Goal: Task Accomplishment & Management: Manage account settings

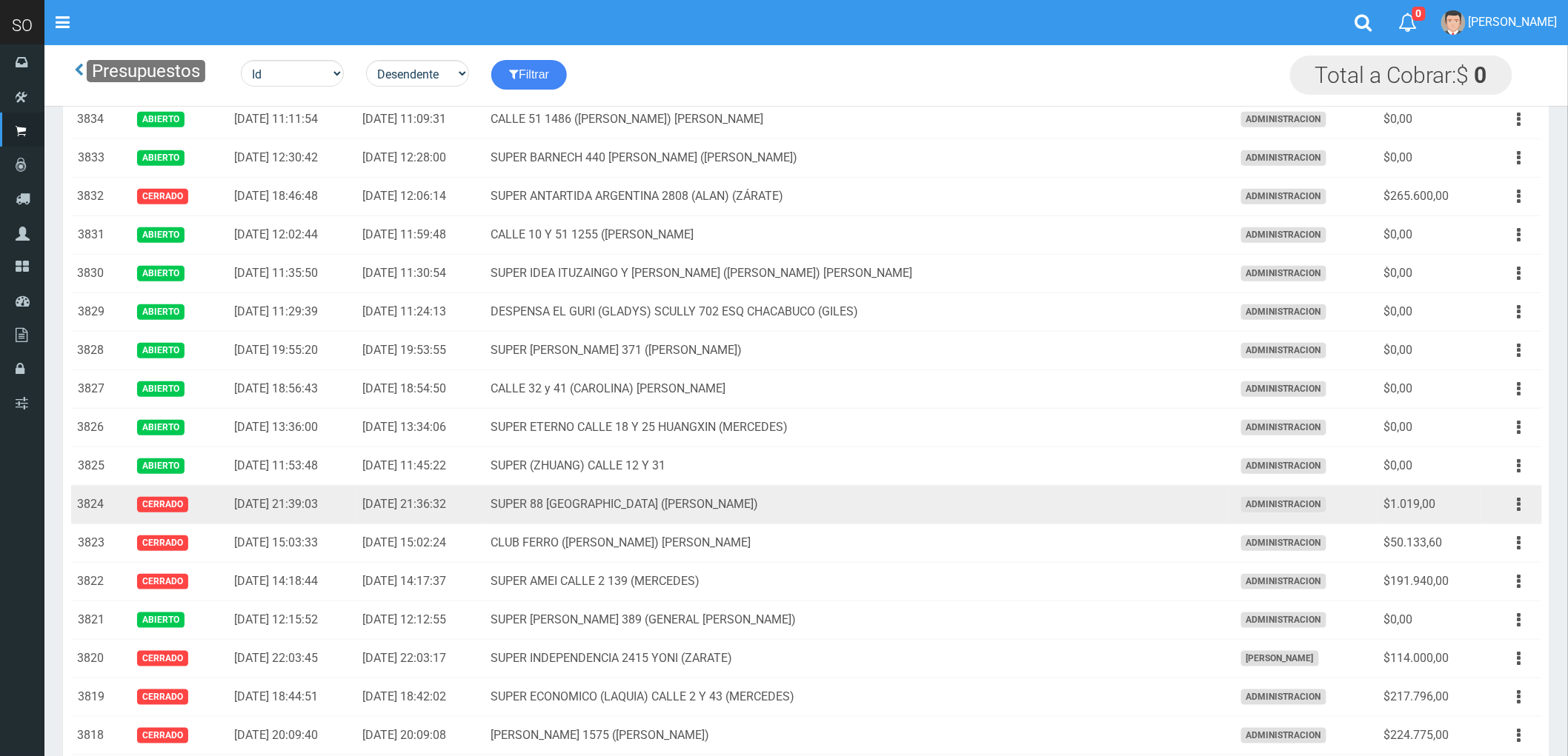
scroll to position [329, 0]
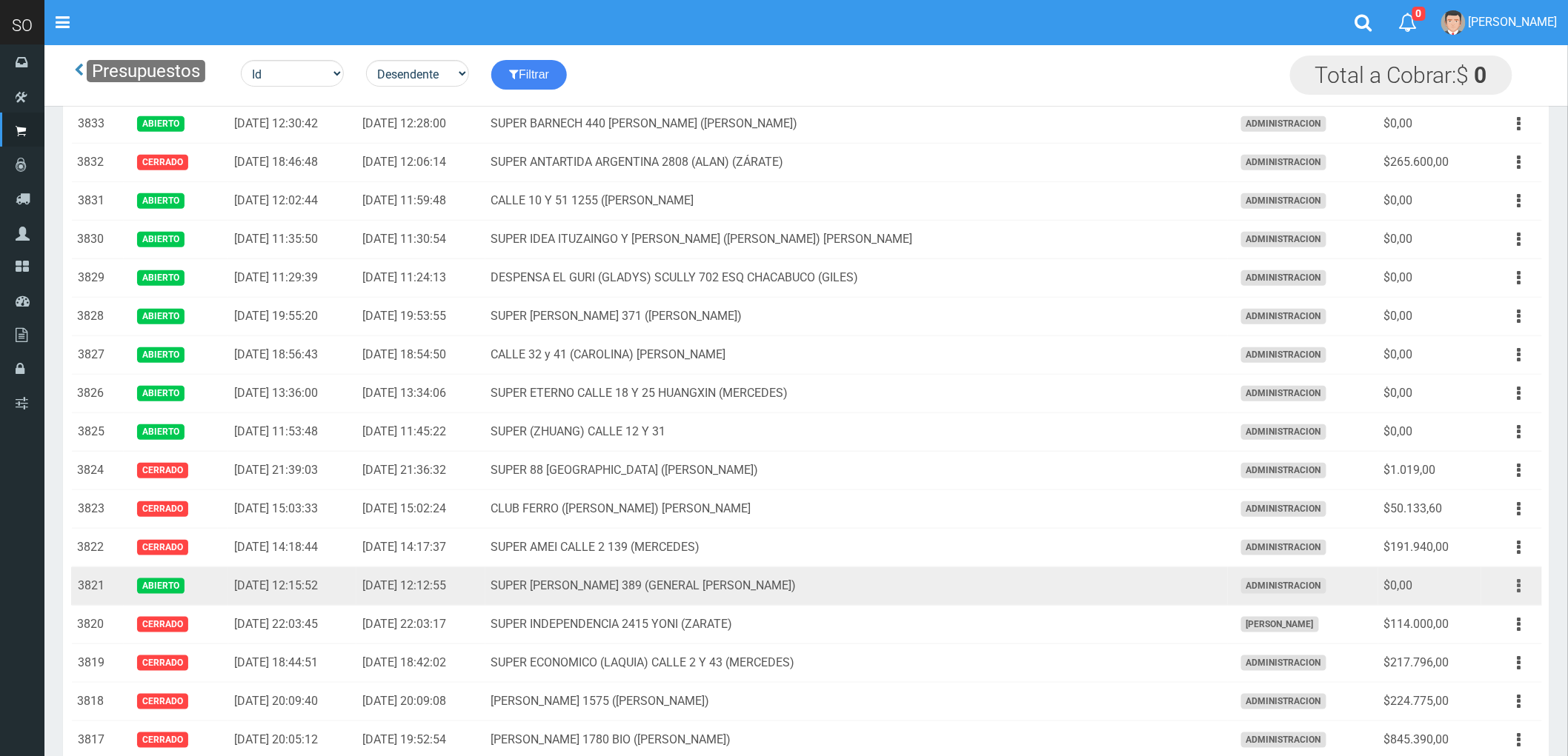
click at [1516, 587] on button "button" at bounding box center [1519, 586] width 33 height 26
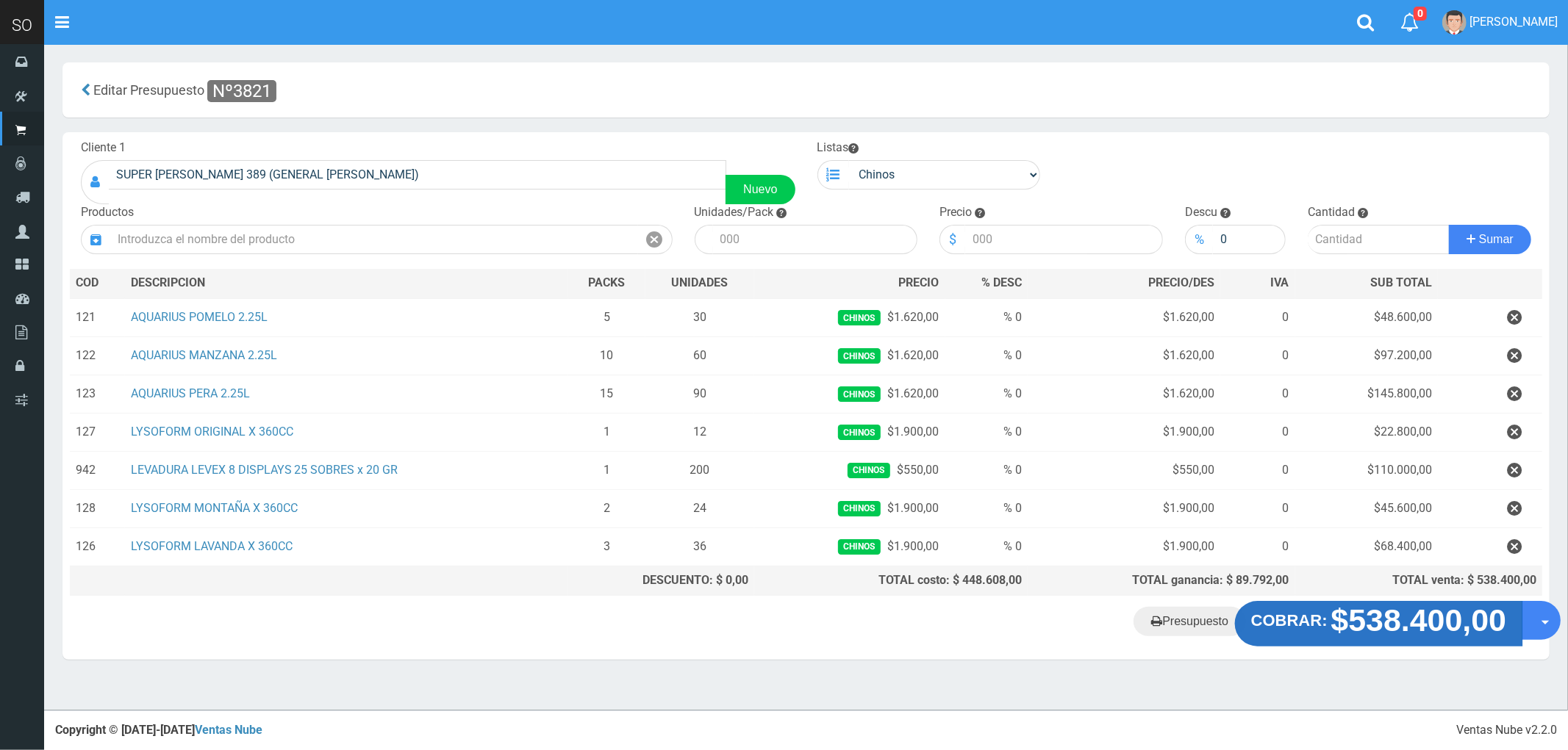
click at [1433, 629] on strong "$538.400,00" at bounding box center [1419, 620] width 176 height 34
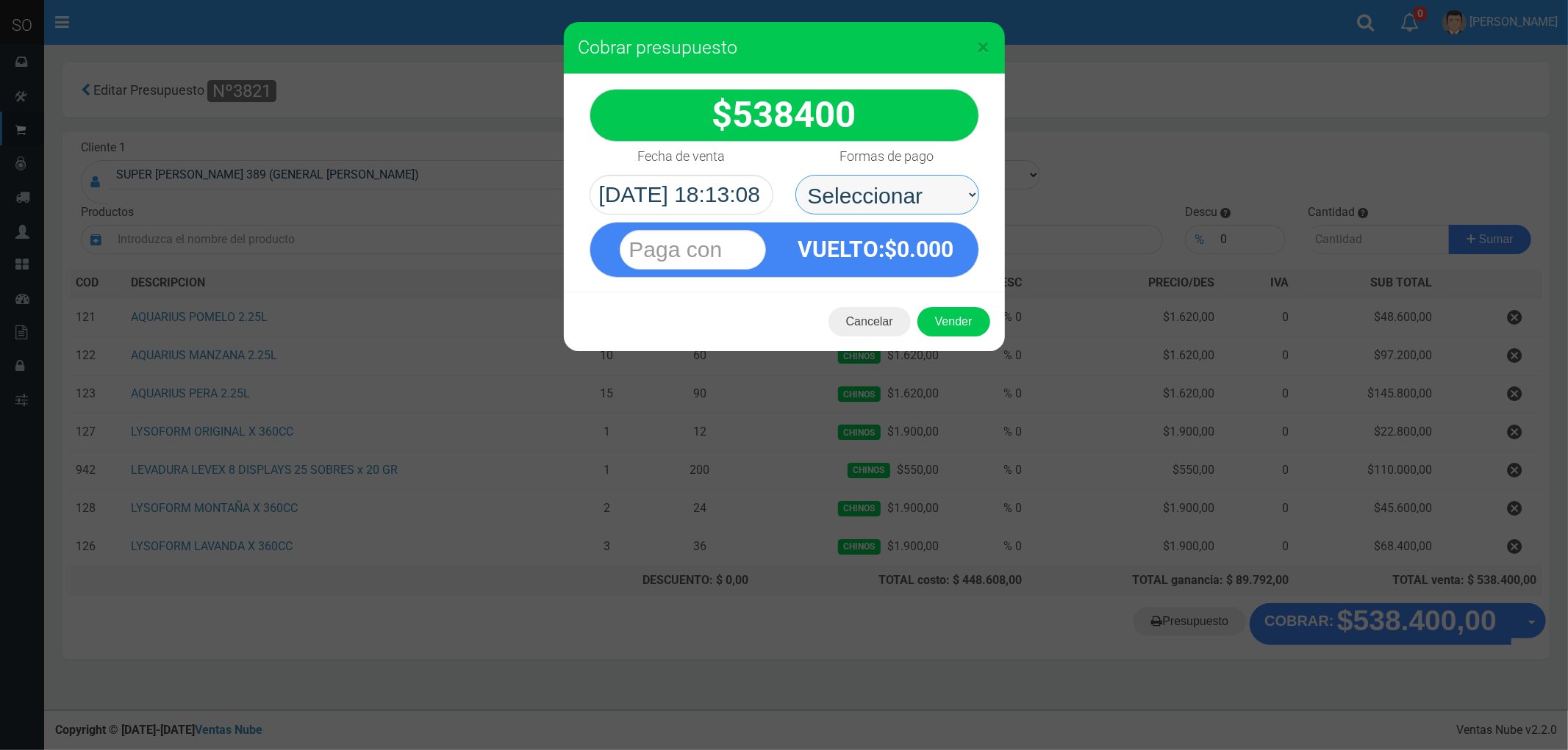
click at [864, 196] on select "Seleccionar Efectivo Tarjeta de Crédito Depósito Débito" at bounding box center [887, 195] width 184 height 40
select select "Efectivo"
click at [796, 175] on select "Seleccionar Efectivo Tarjeta de Crédito Depósito Débito" at bounding box center [887, 195] width 184 height 40
click at [960, 319] on button "Vender" at bounding box center [954, 322] width 73 height 30
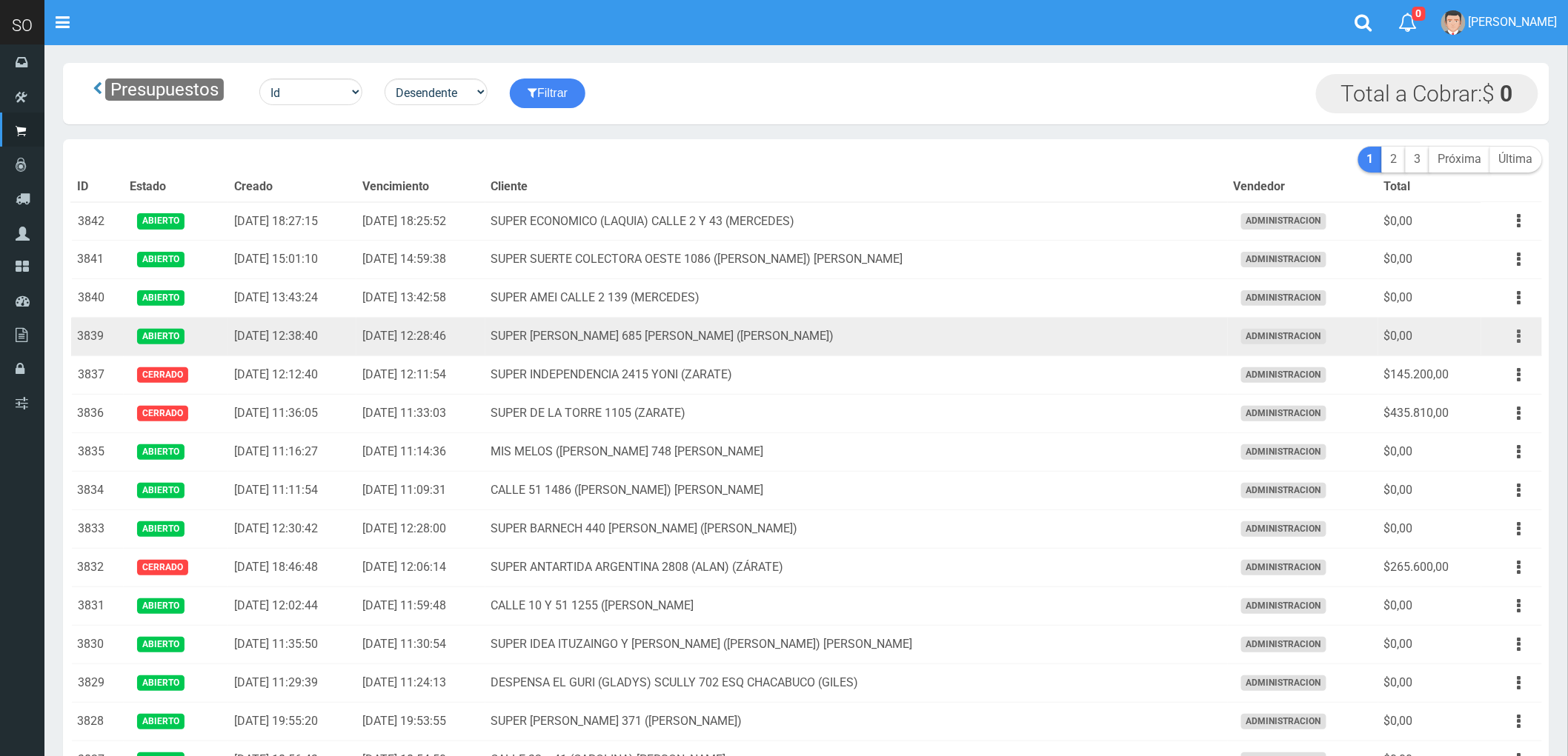
click at [1518, 334] on icon "button" at bounding box center [1519, 337] width 4 height 26
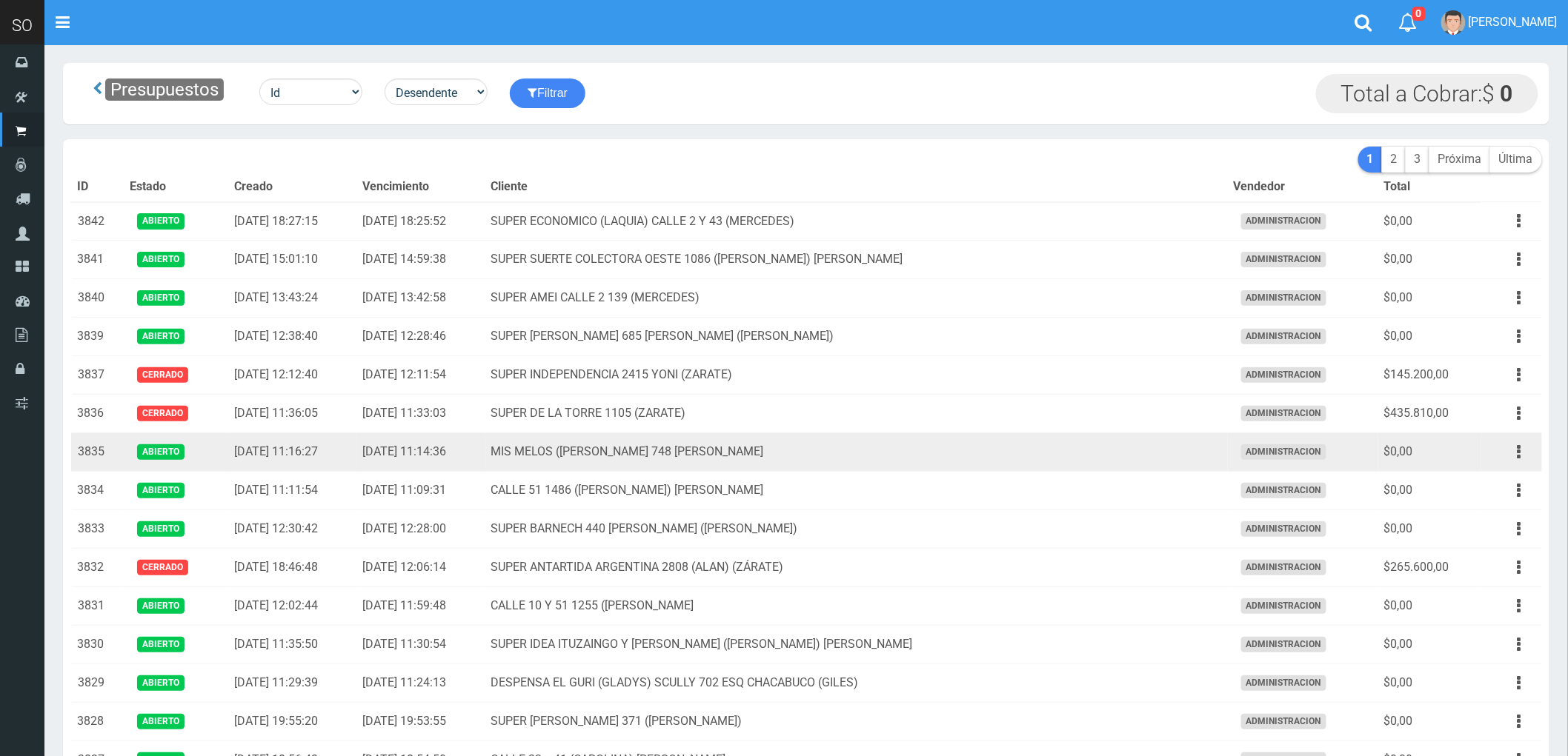
click at [956, 448] on td "MIS MELOS (ALEJANDRO) RIVADAVIA 748 GILES" at bounding box center [856, 452] width 742 height 39
click at [1515, 455] on button "button" at bounding box center [1519, 452] width 33 height 26
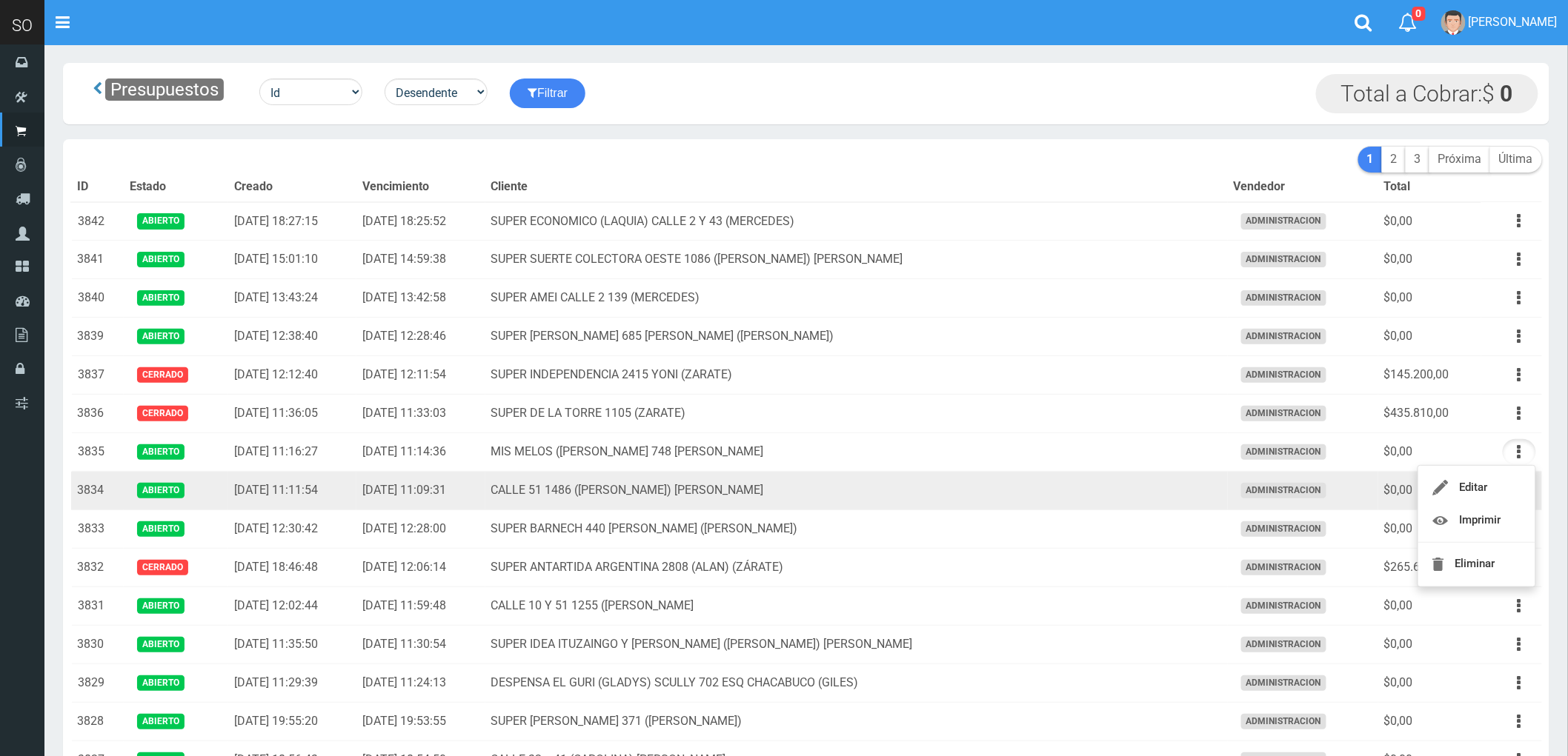
click at [945, 487] on td "CALLE 51 1486 ([PERSON_NAME]) [PERSON_NAME]" at bounding box center [856, 490] width 742 height 39
click at [1518, 493] on icon "button" at bounding box center [1519, 490] width 4 height 26
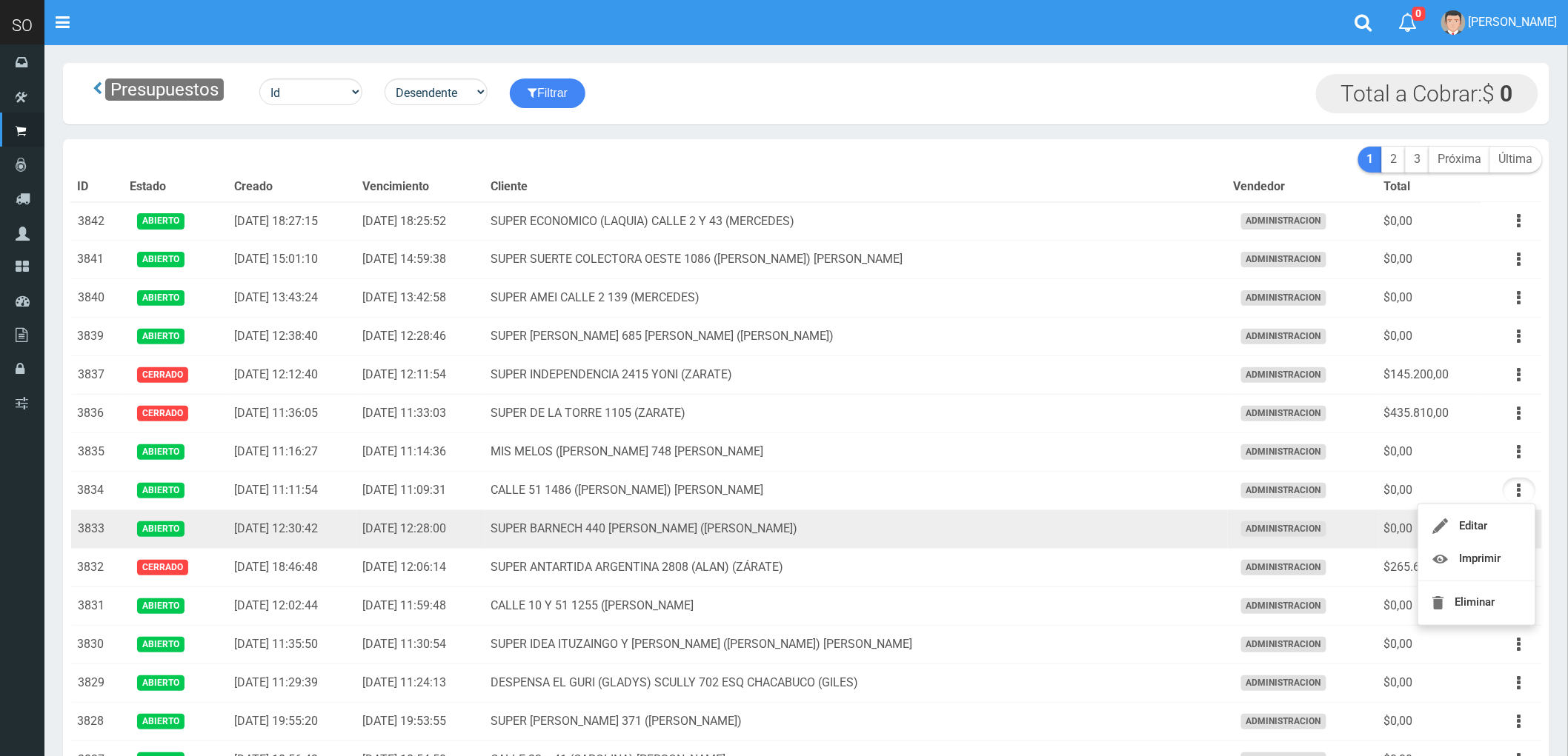
click at [901, 531] on td "SUPER BARNECH 440 [PERSON_NAME] ([PERSON_NAME])" at bounding box center [856, 529] width 742 height 39
drag, startPoint x: 1517, startPoint y: 529, endPoint x: 1490, endPoint y: 561, distance: 41.9
click at [1518, 531] on icon "button" at bounding box center [1519, 529] width 4 height 26
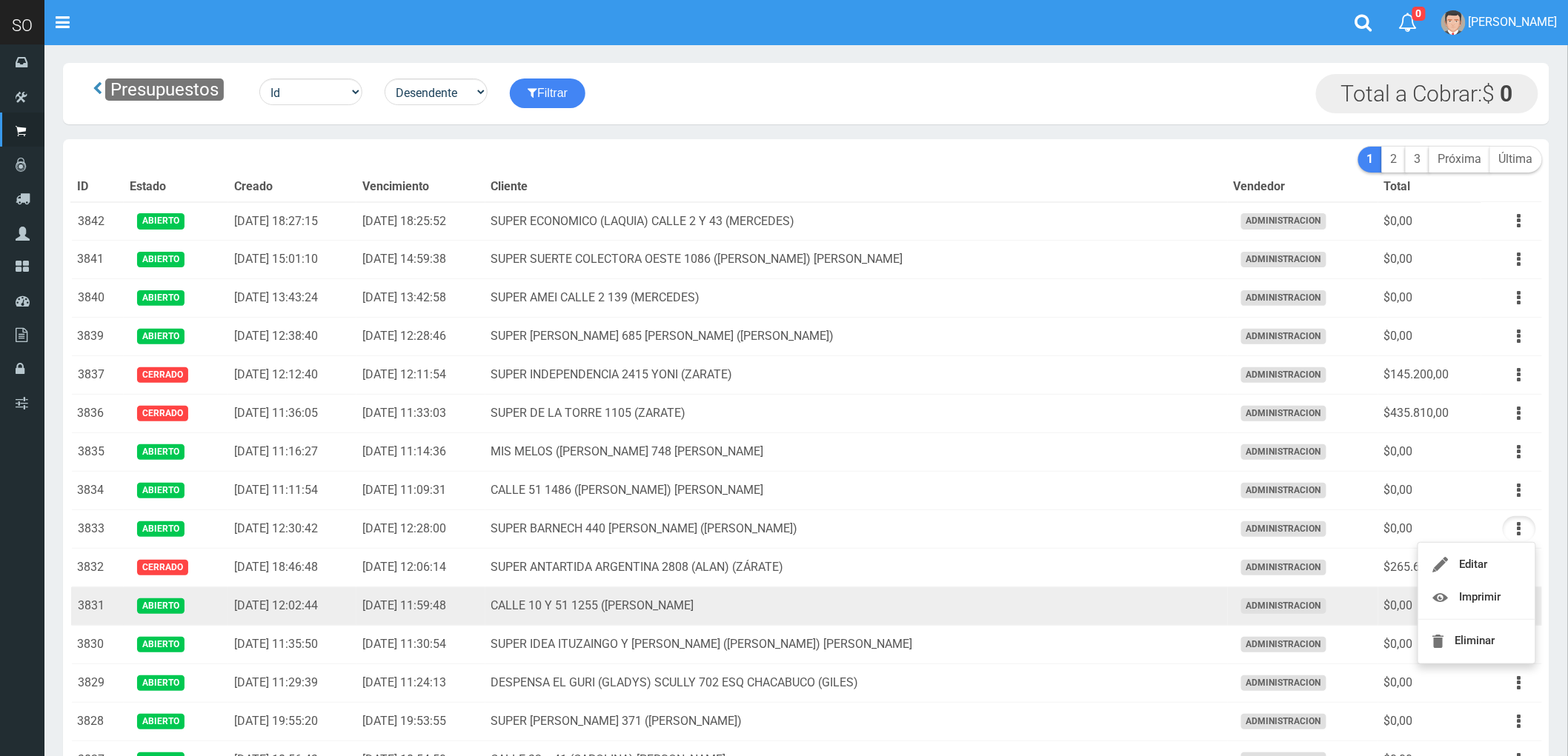
click at [898, 606] on td "CALLE 10 Y 51 1255 ([PERSON_NAME]" at bounding box center [856, 606] width 742 height 39
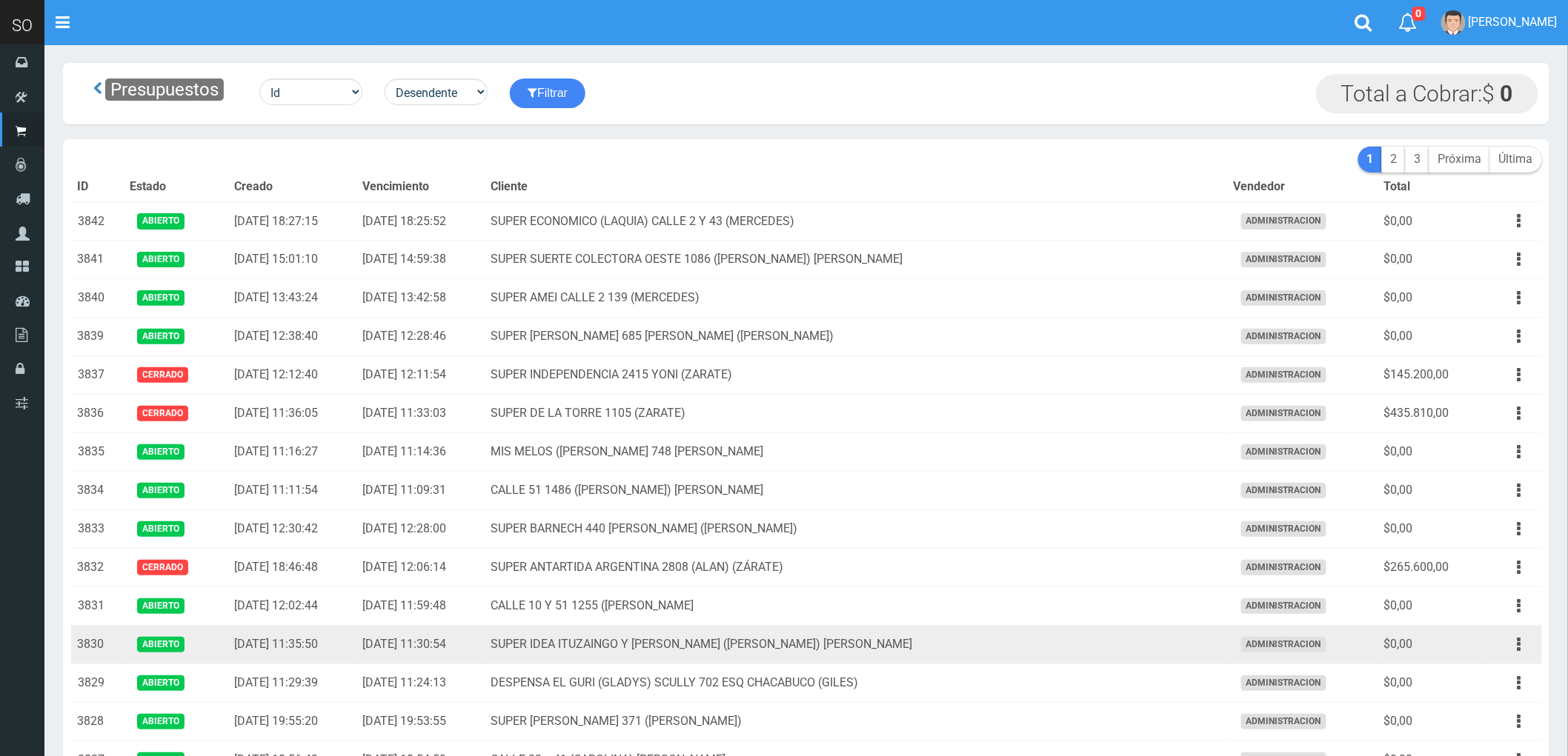
click at [963, 650] on td "SUPER IDEA ITUZAINGO Y [PERSON_NAME] ([PERSON_NAME]) [PERSON_NAME]" at bounding box center [856, 645] width 742 height 39
click at [1514, 645] on button "button" at bounding box center [1519, 644] width 33 height 26
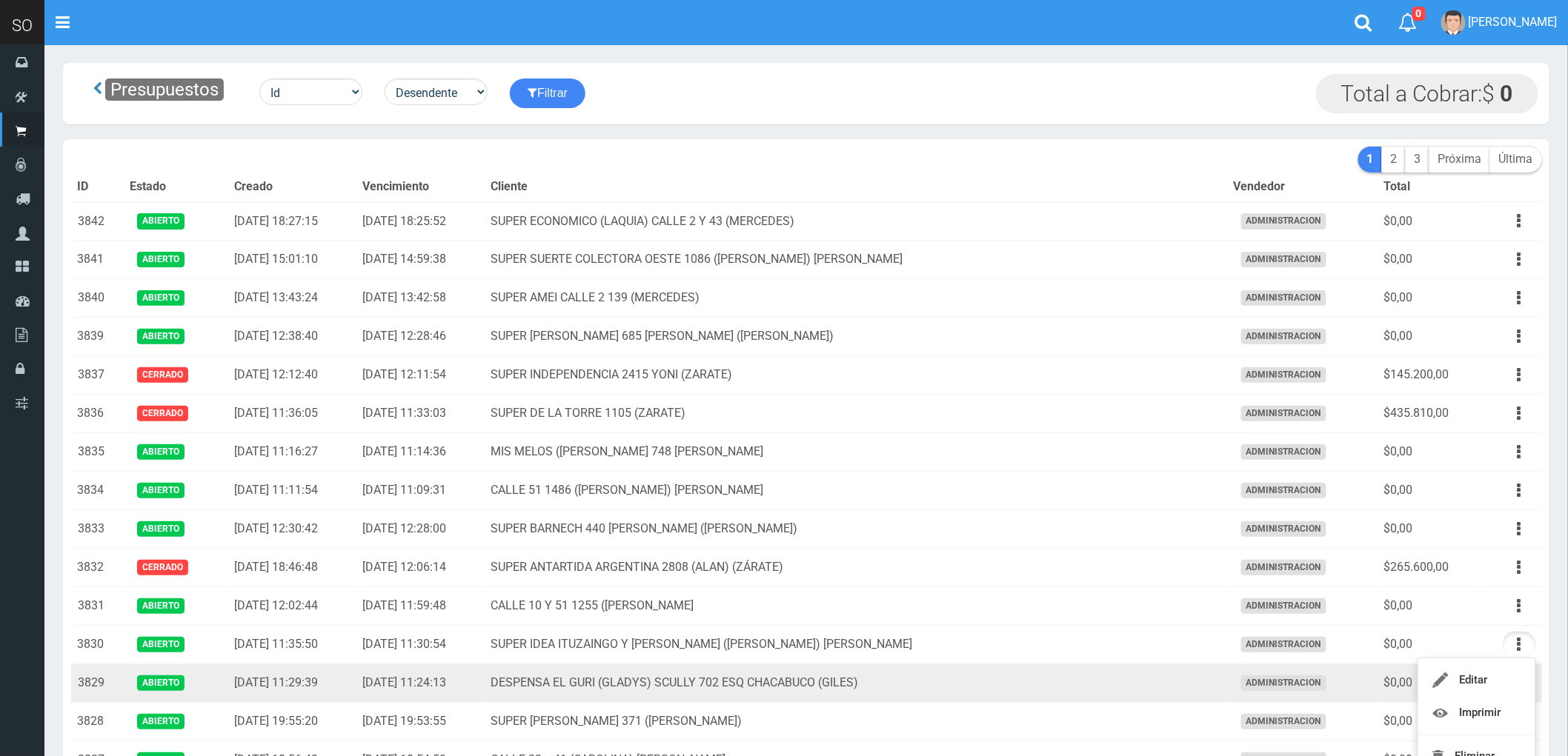
click at [1130, 698] on td "DESPENSA EL GURI (GLADYS) SCULLY 702 ESQ CHACABUCO (GILES)" at bounding box center [856, 683] width 742 height 39
click at [1516, 684] on button "button" at bounding box center [1519, 683] width 33 height 26
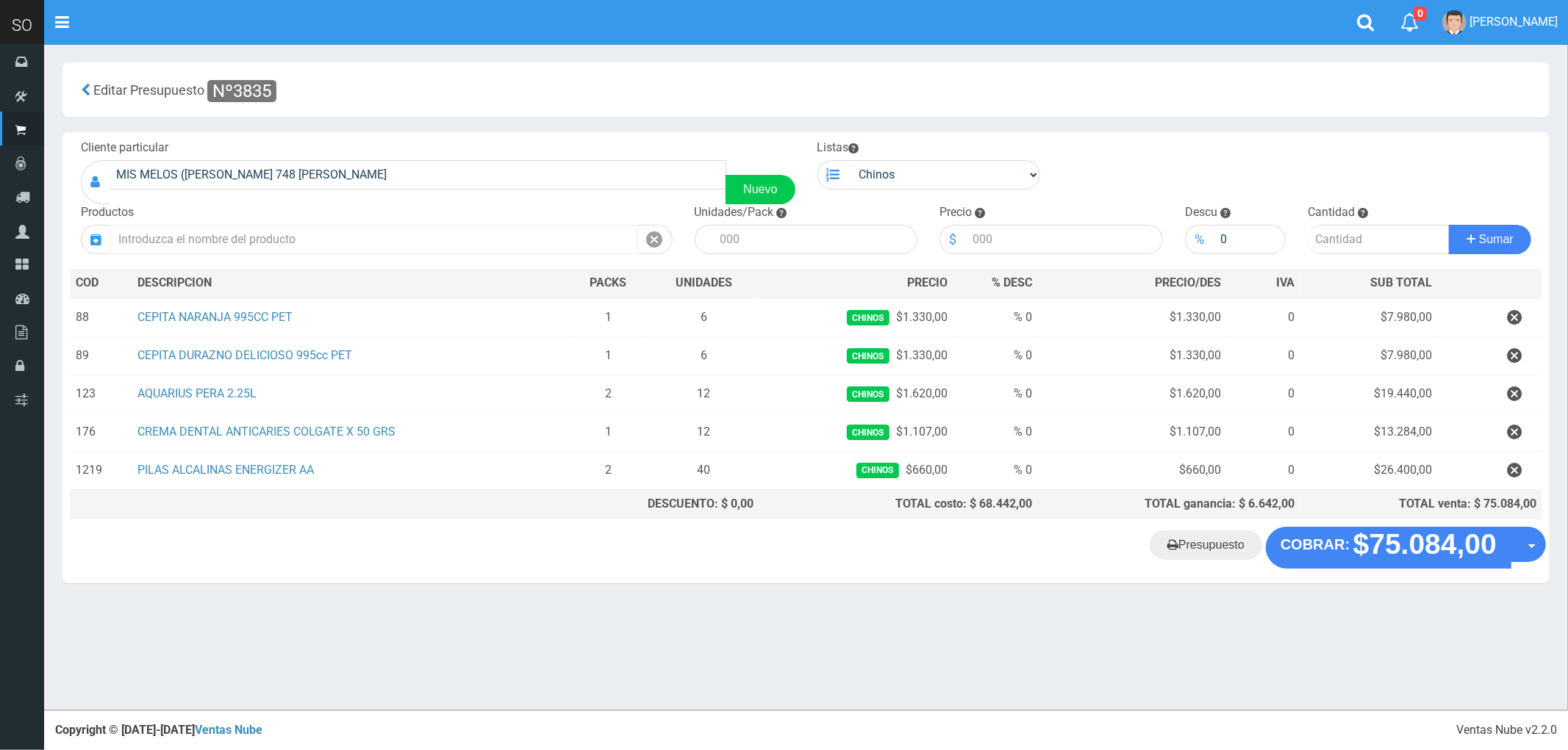
click at [568, 231] on input "text" at bounding box center [374, 239] width 528 height 30
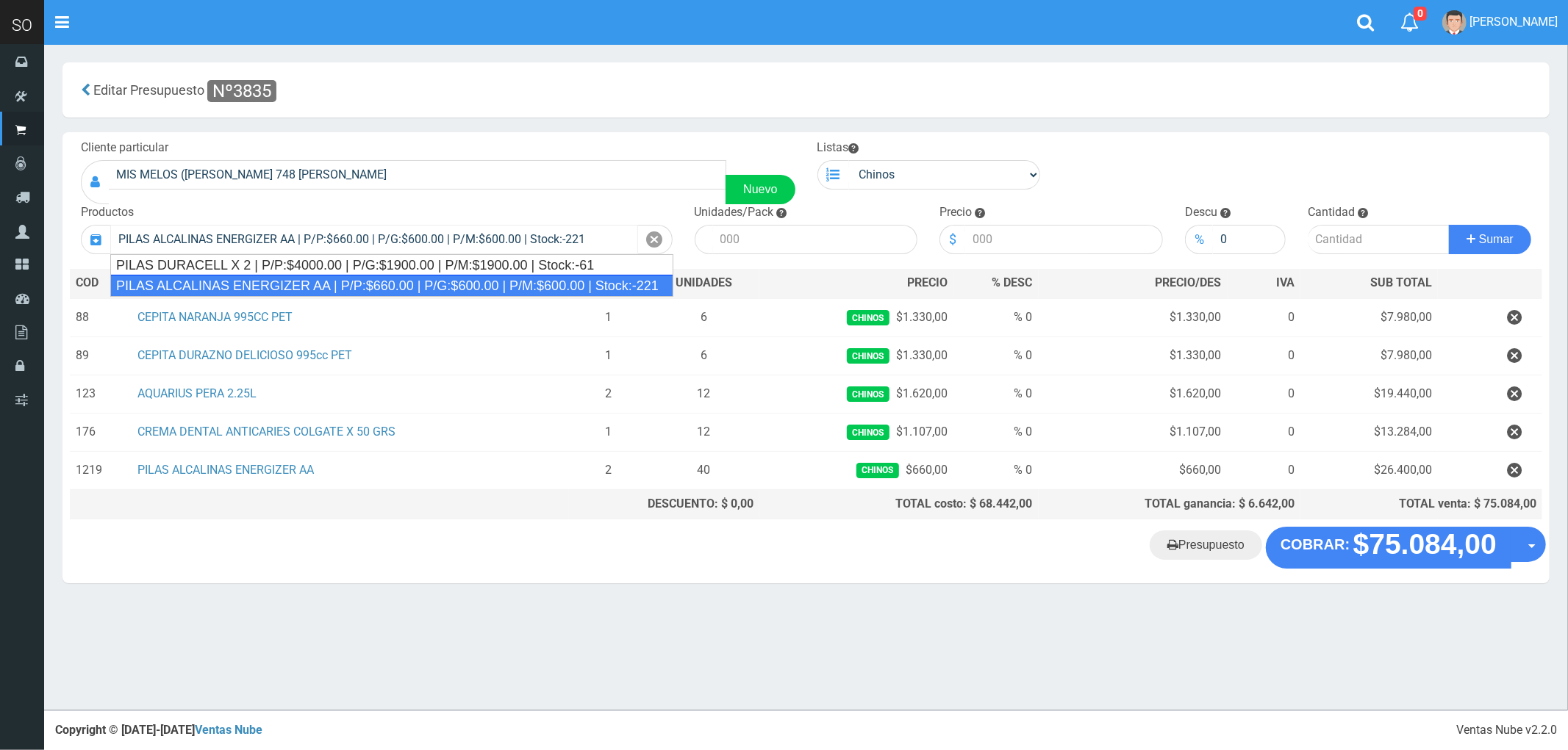
type input "PILAS ALCALINAS ENERGIZER AA | P/P:$660.00 | P/G:$600.00 | P/M:$600.00 | Stock:…"
type input "20"
type input "660.00"
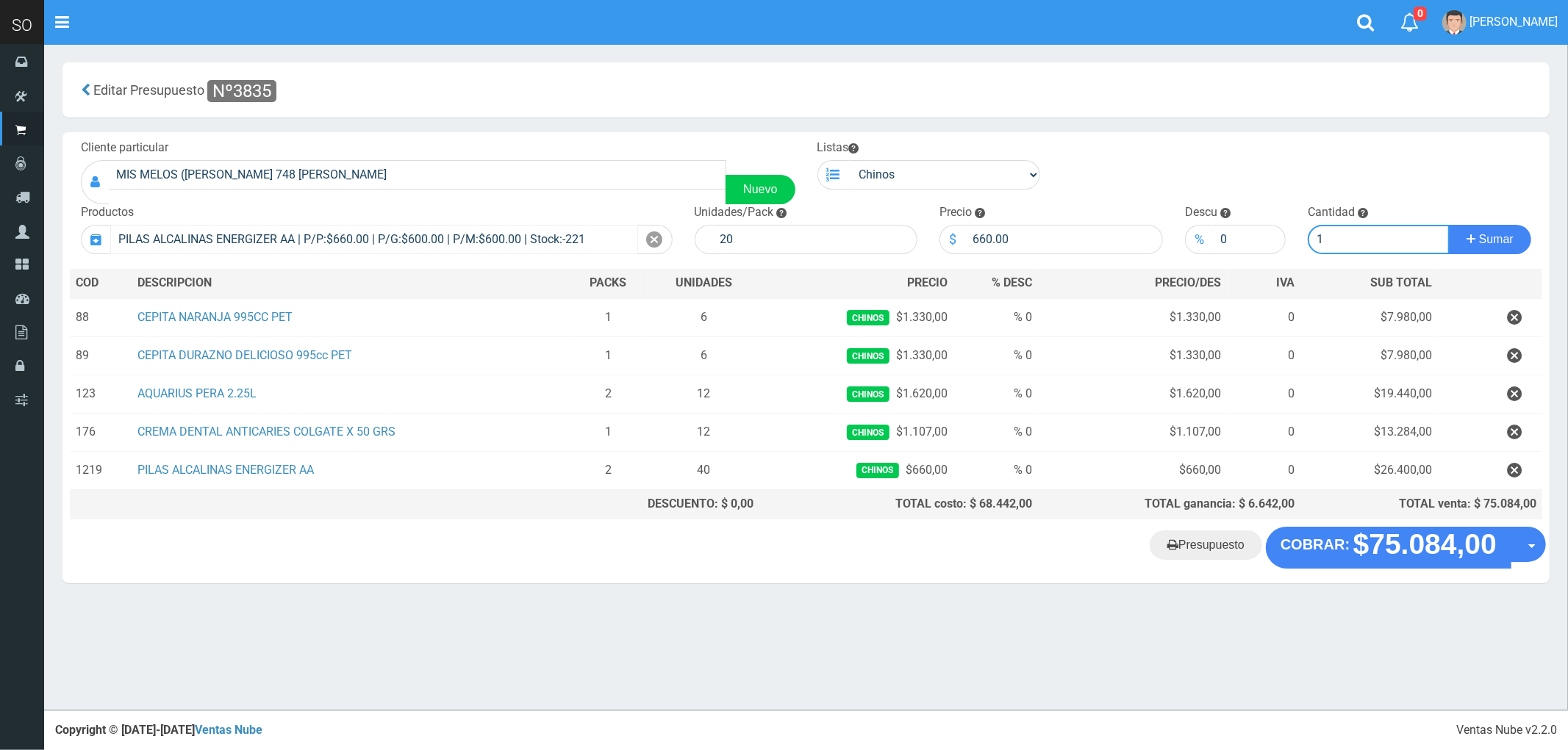
type input "1"
click at [1449, 224] on button "Sumar" at bounding box center [1490, 239] width 82 height 30
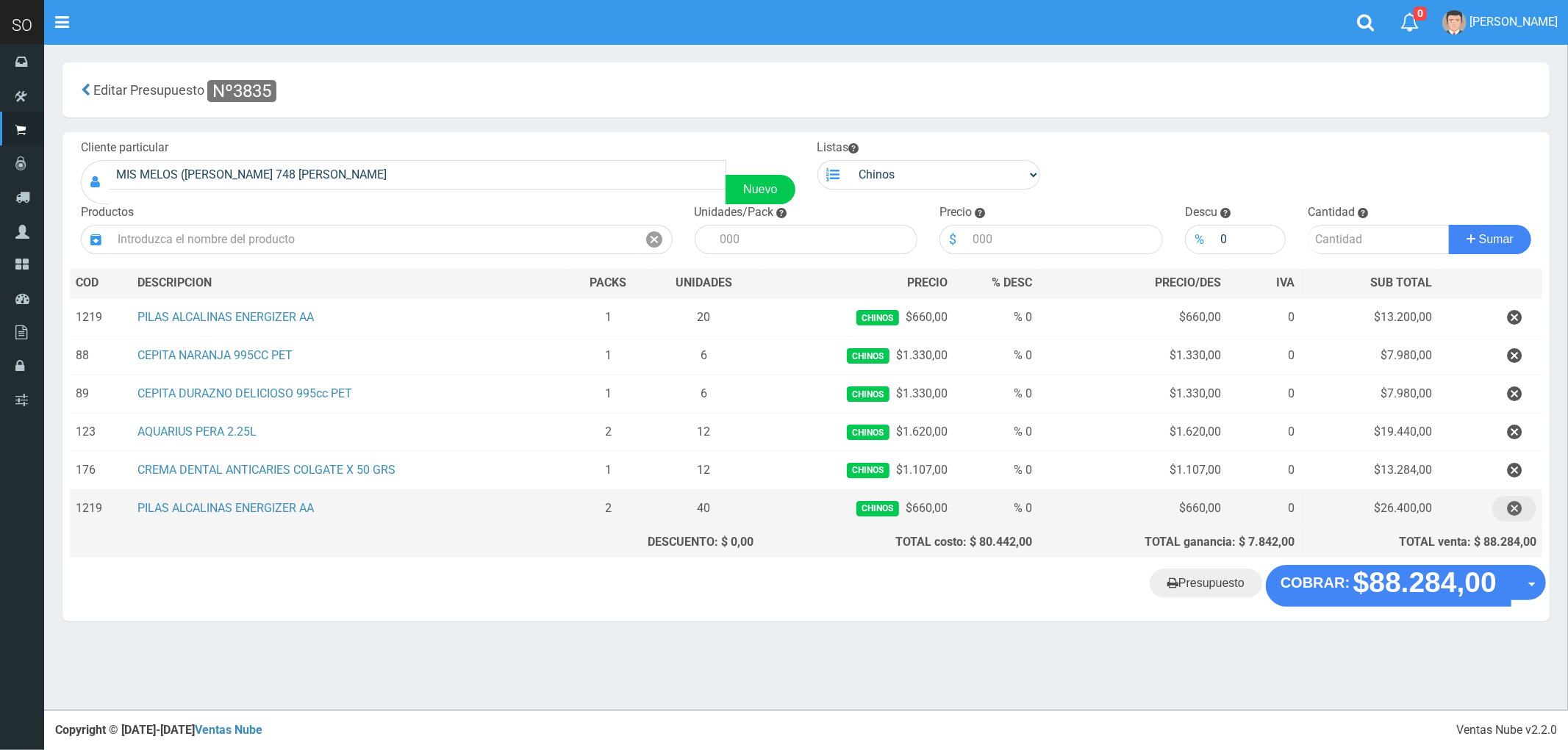
click at [1514, 508] on icon "button" at bounding box center [1514, 508] width 15 height 26
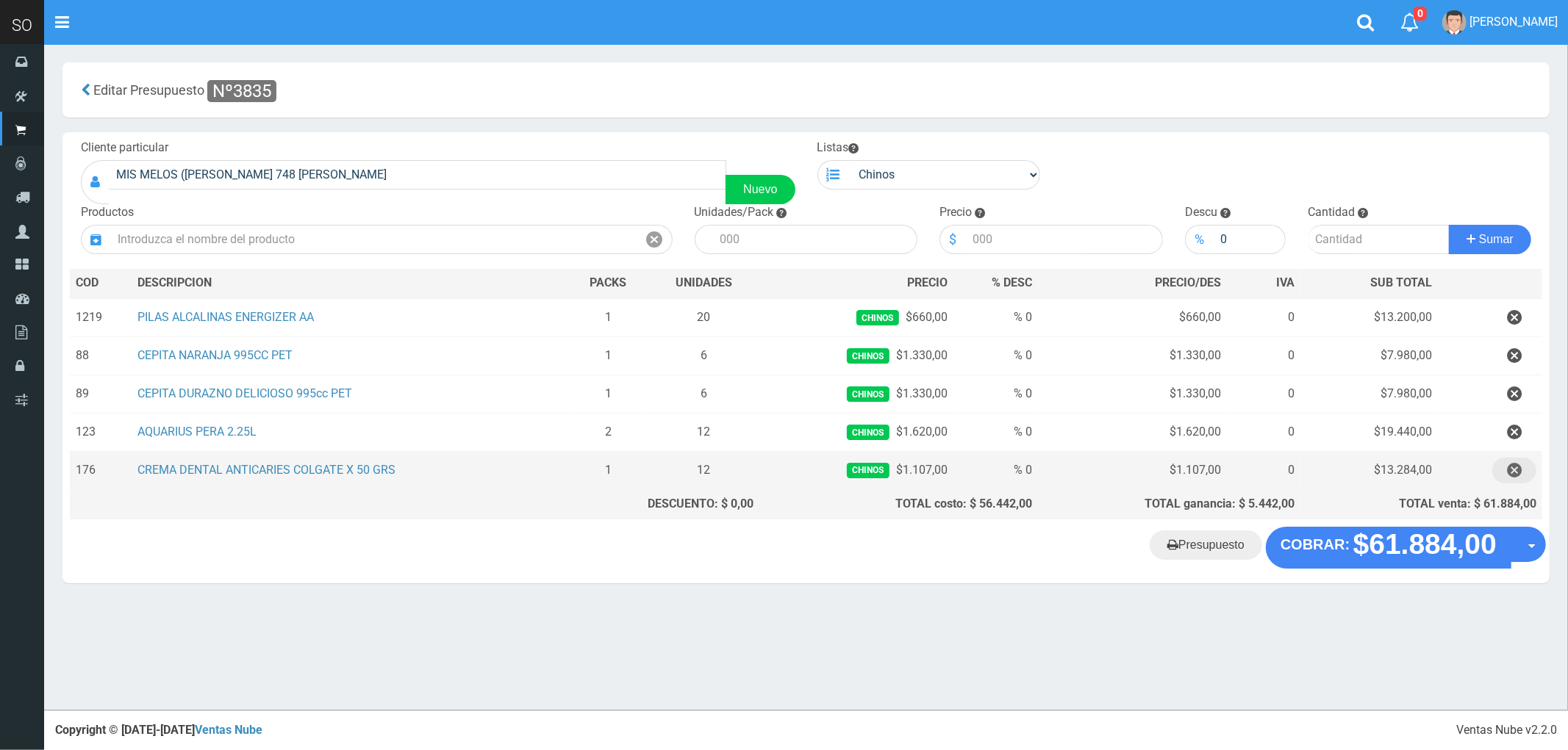
click at [1511, 472] on icon "button" at bounding box center [1514, 470] width 15 height 26
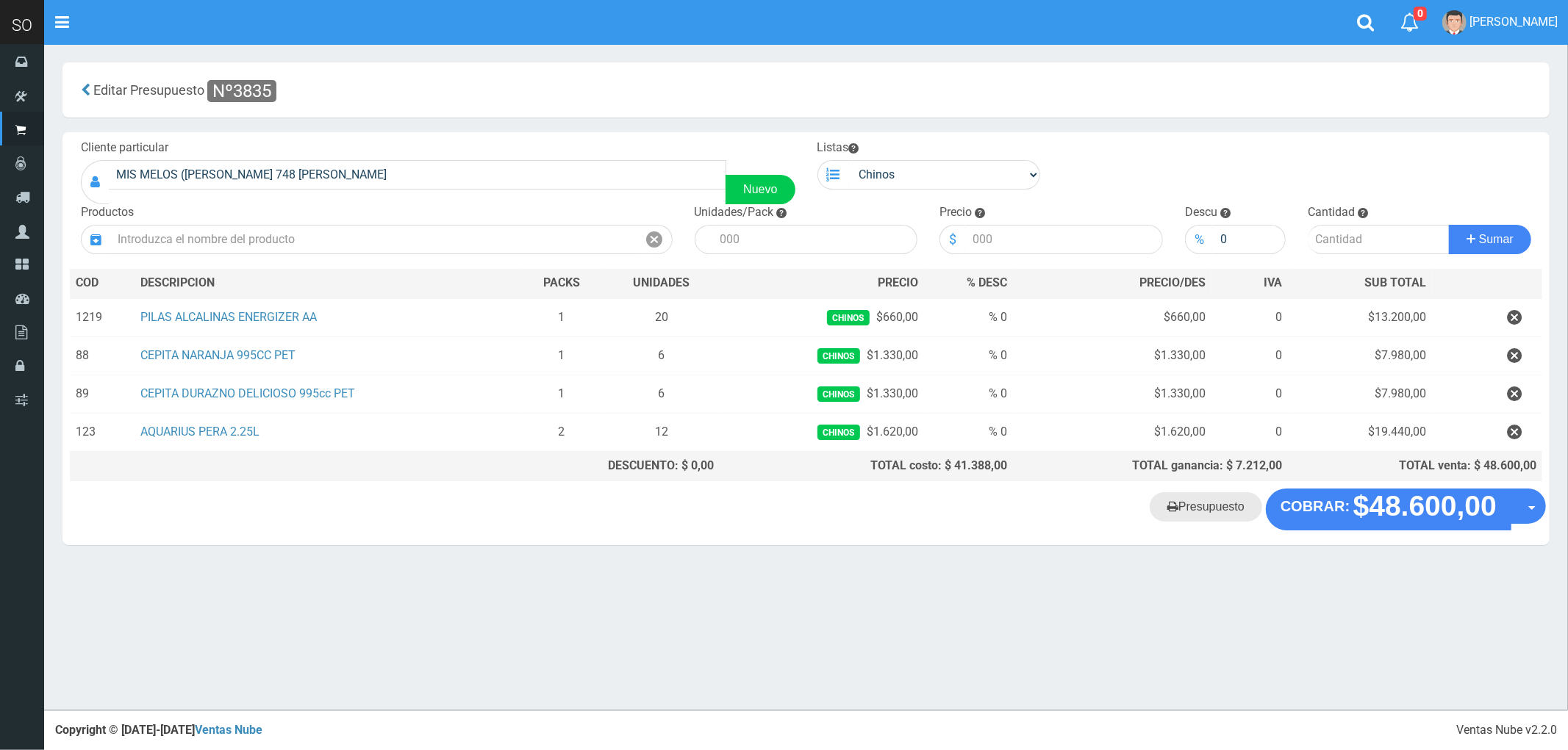
click at [1201, 511] on link "Presupuesto" at bounding box center [1206, 507] width 113 height 30
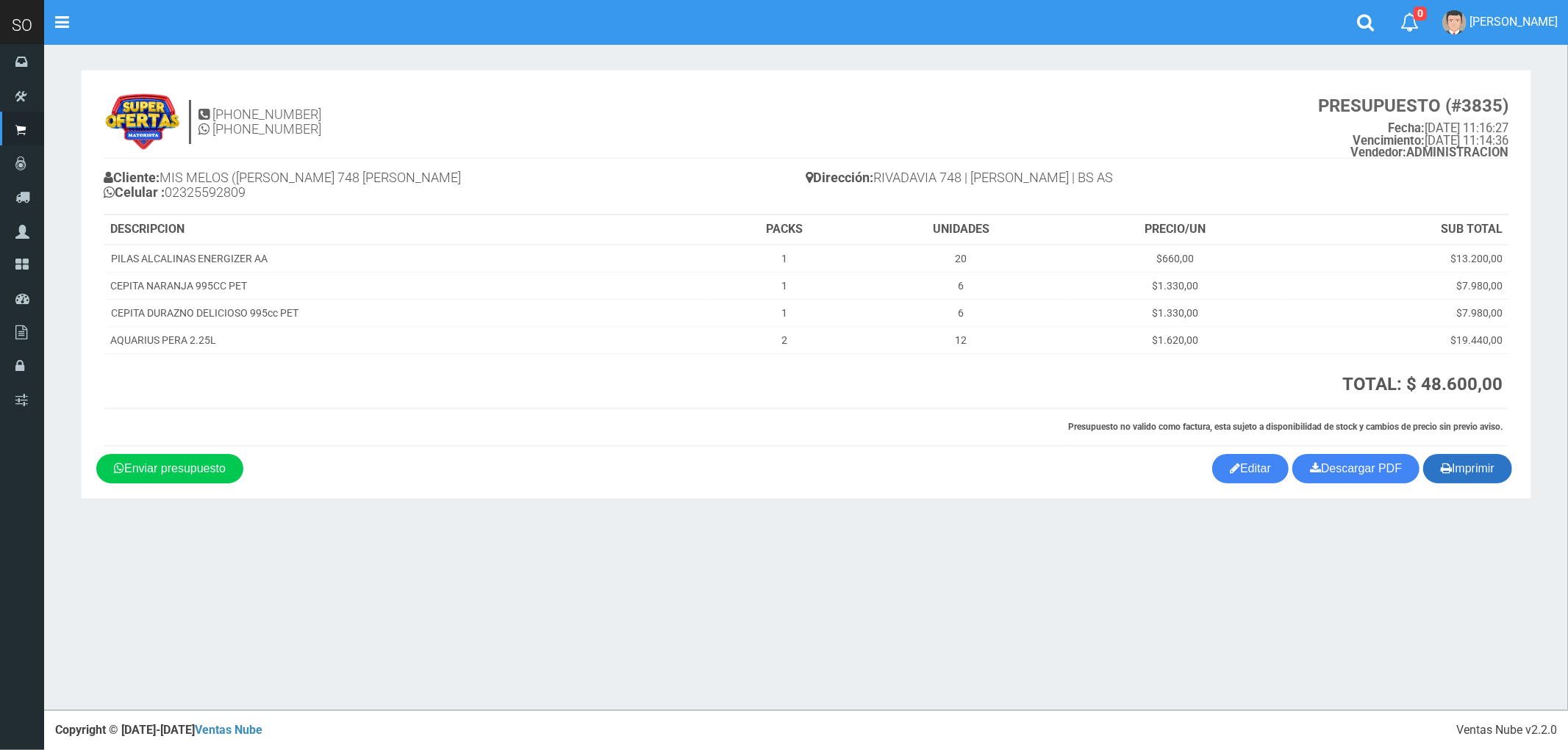
click at [1462, 470] on button "Imprimir" at bounding box center [1468, 469] width 89 height 30
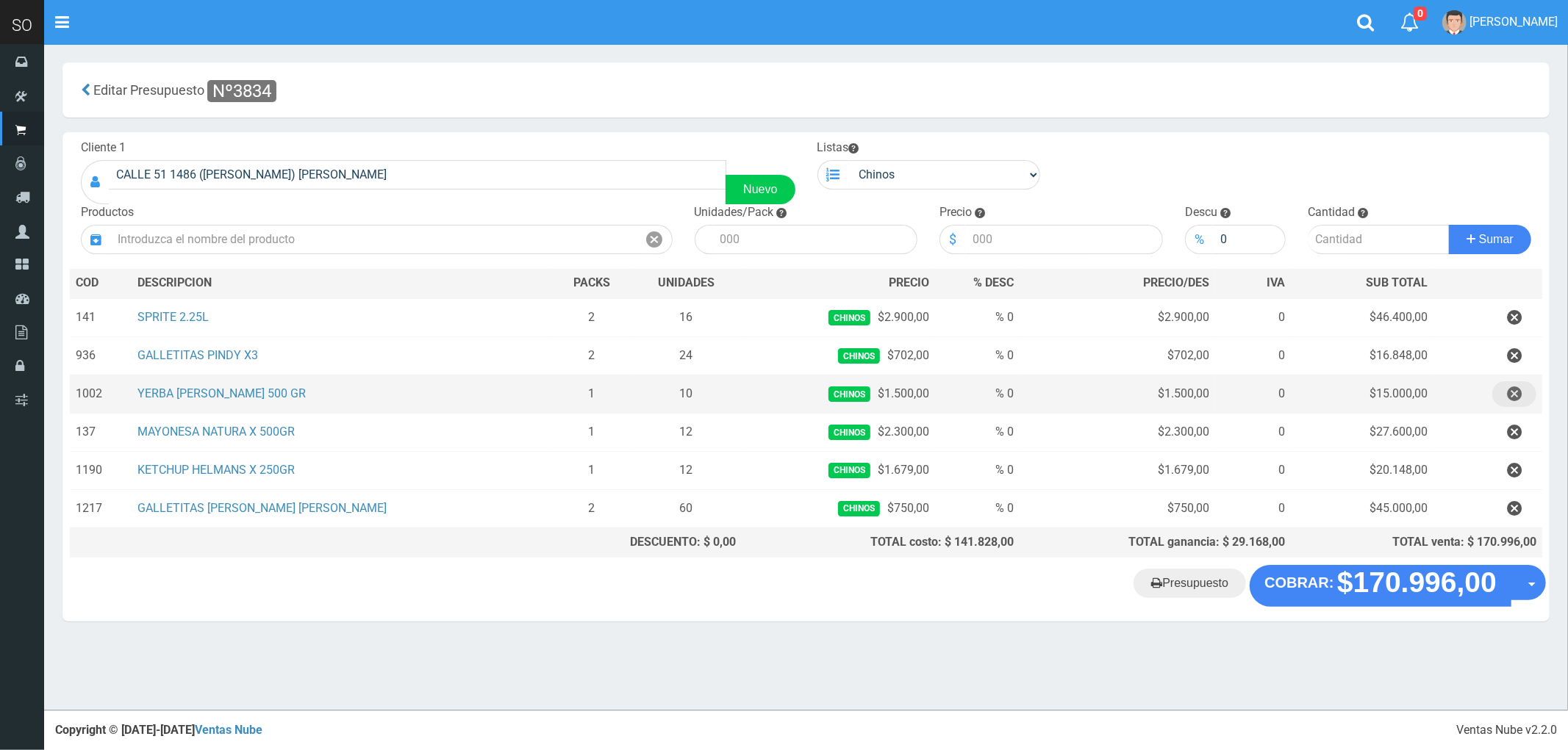
click at [1505, 391] on button "button" at bounding box center [1514, 394] width 44 height 26
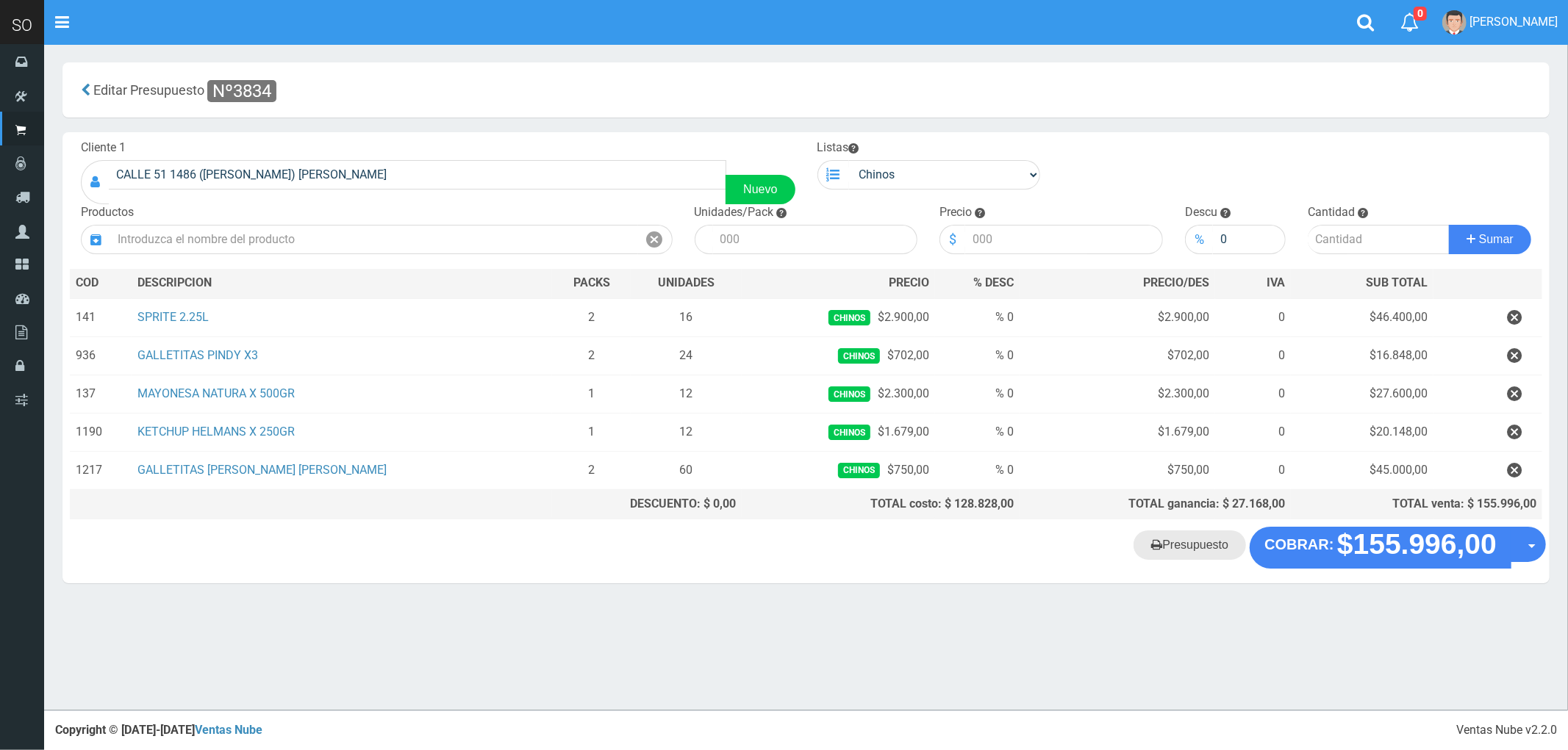
click at [1199, 553] on link "Presupuesto" at bounding box center [1190, 545] width 113 height 30
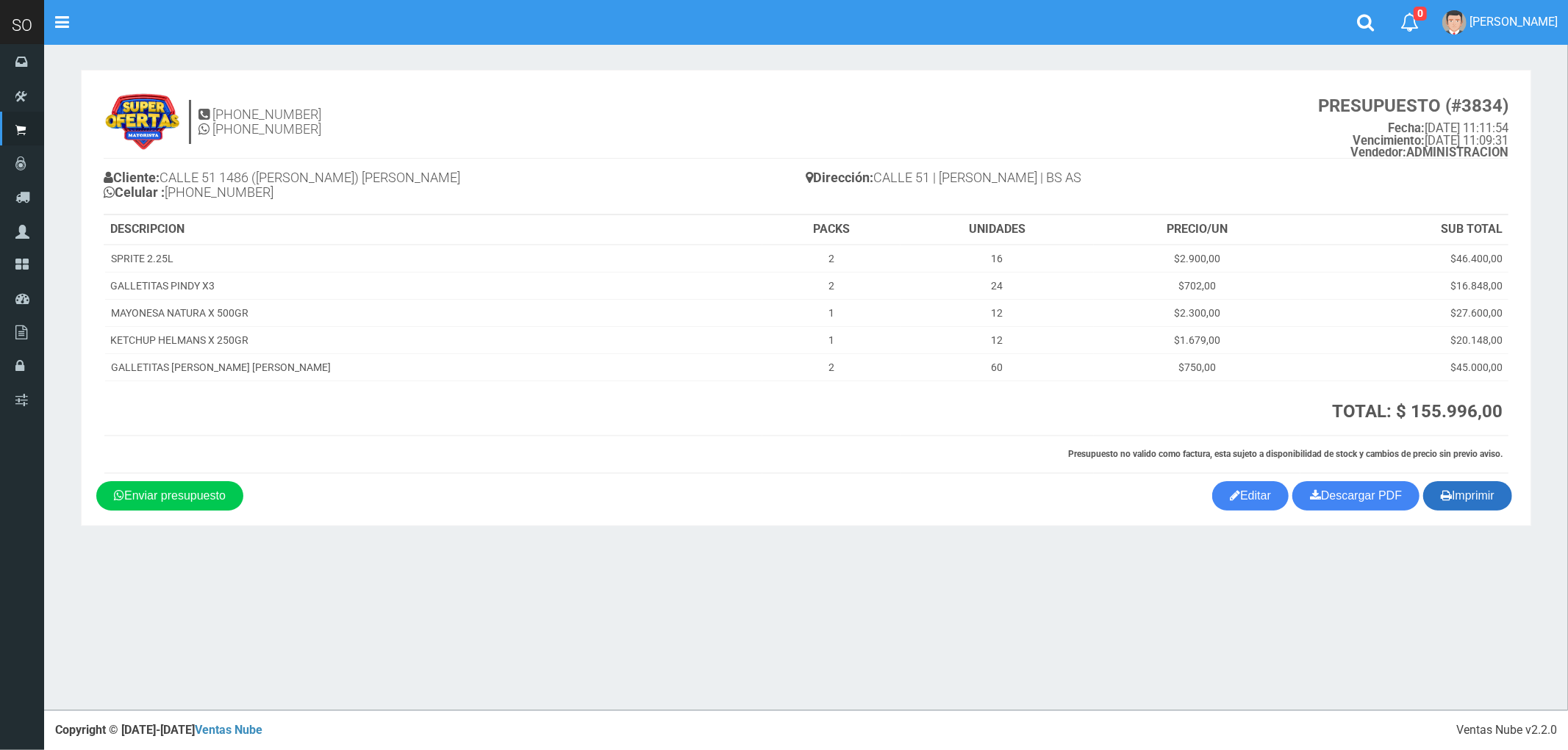
click at [1473, 492] on button "Imprimir" at bounding box center [1468, 496] width 89 height 30
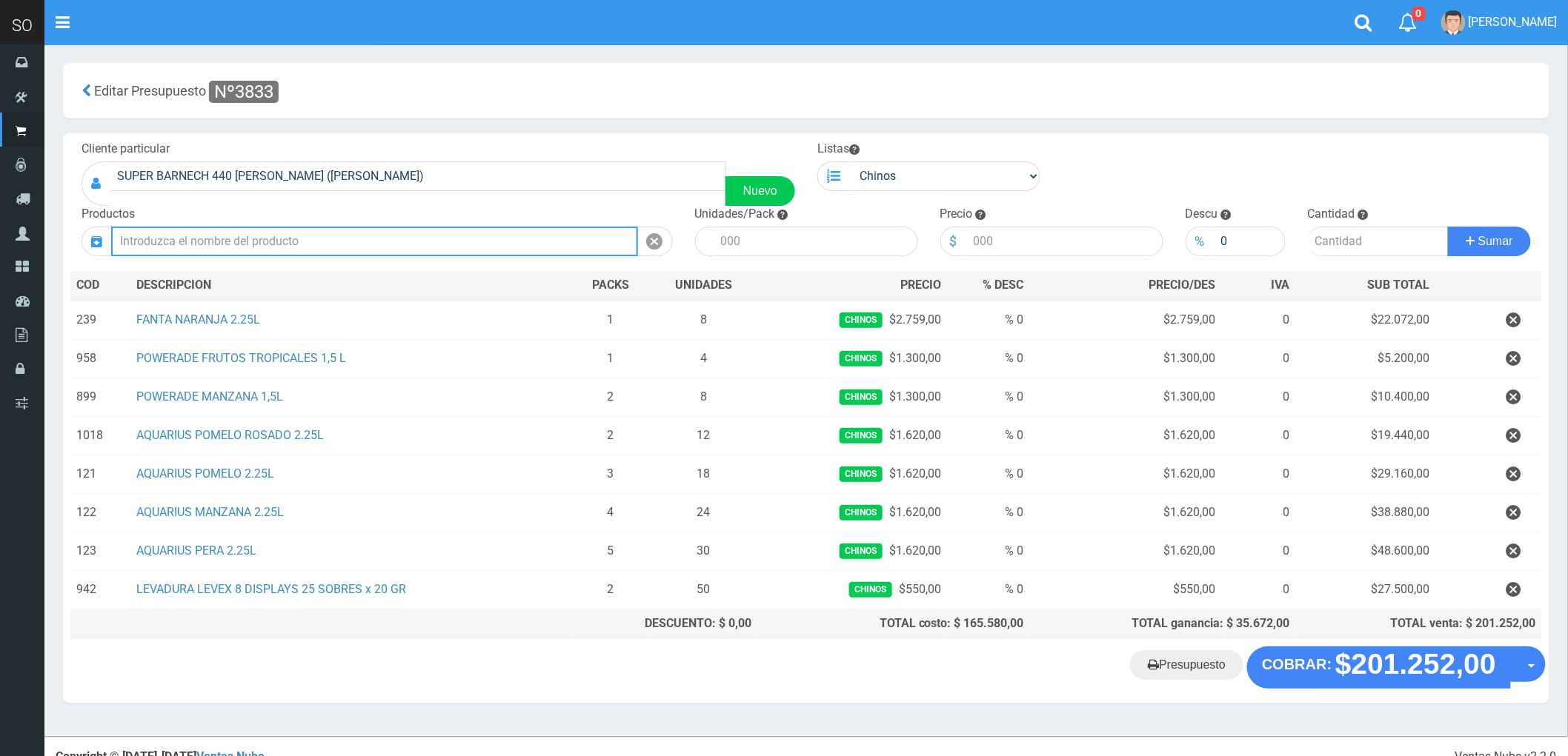
click at [215, 236] on input "text" at bounding box center [375, 241] width 527 height 30
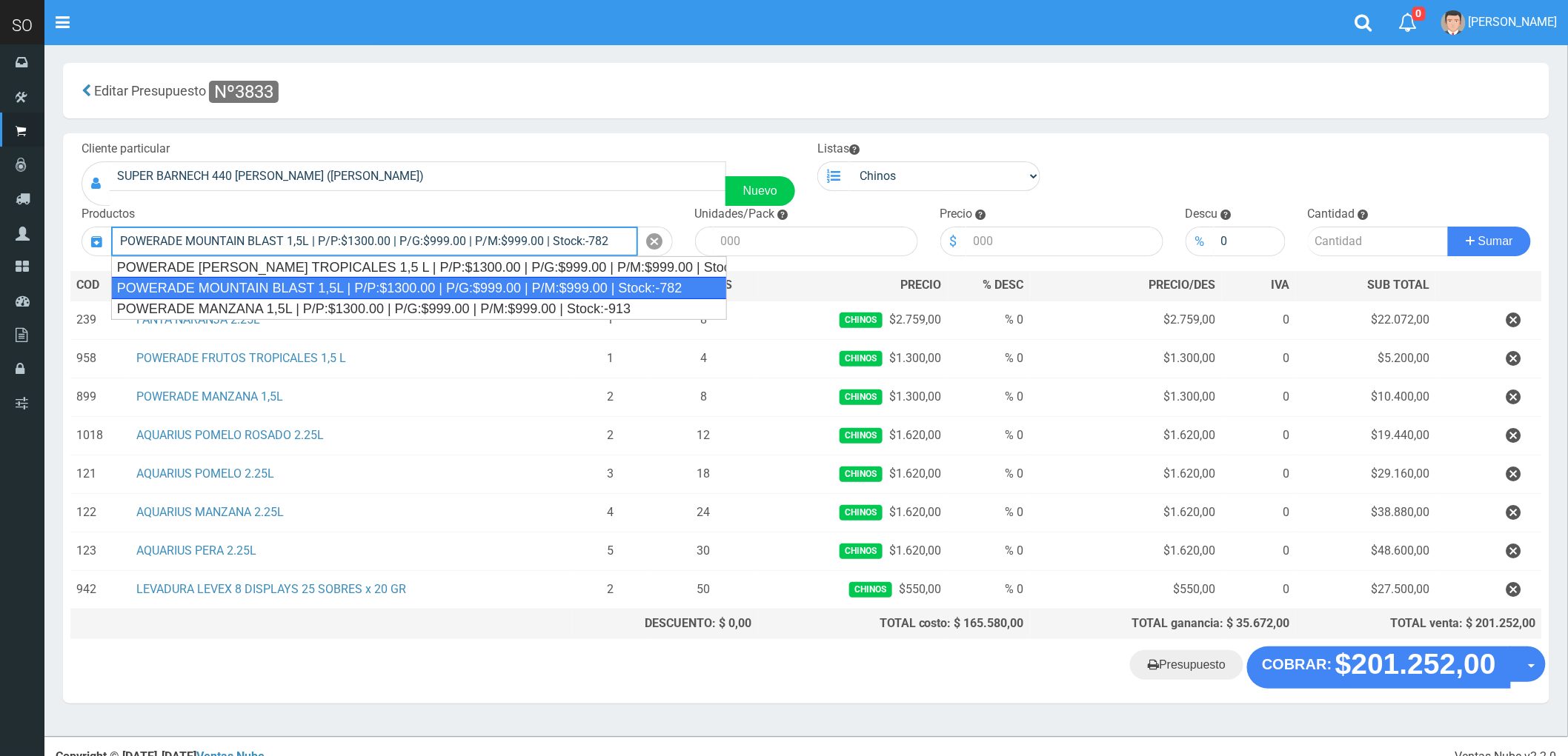
type input "POWERADE MOUNTAIN BLAST 1,5L | P/P:$1300.00 | P/G:$999.00 | P/M:$999.00 | Stock…"
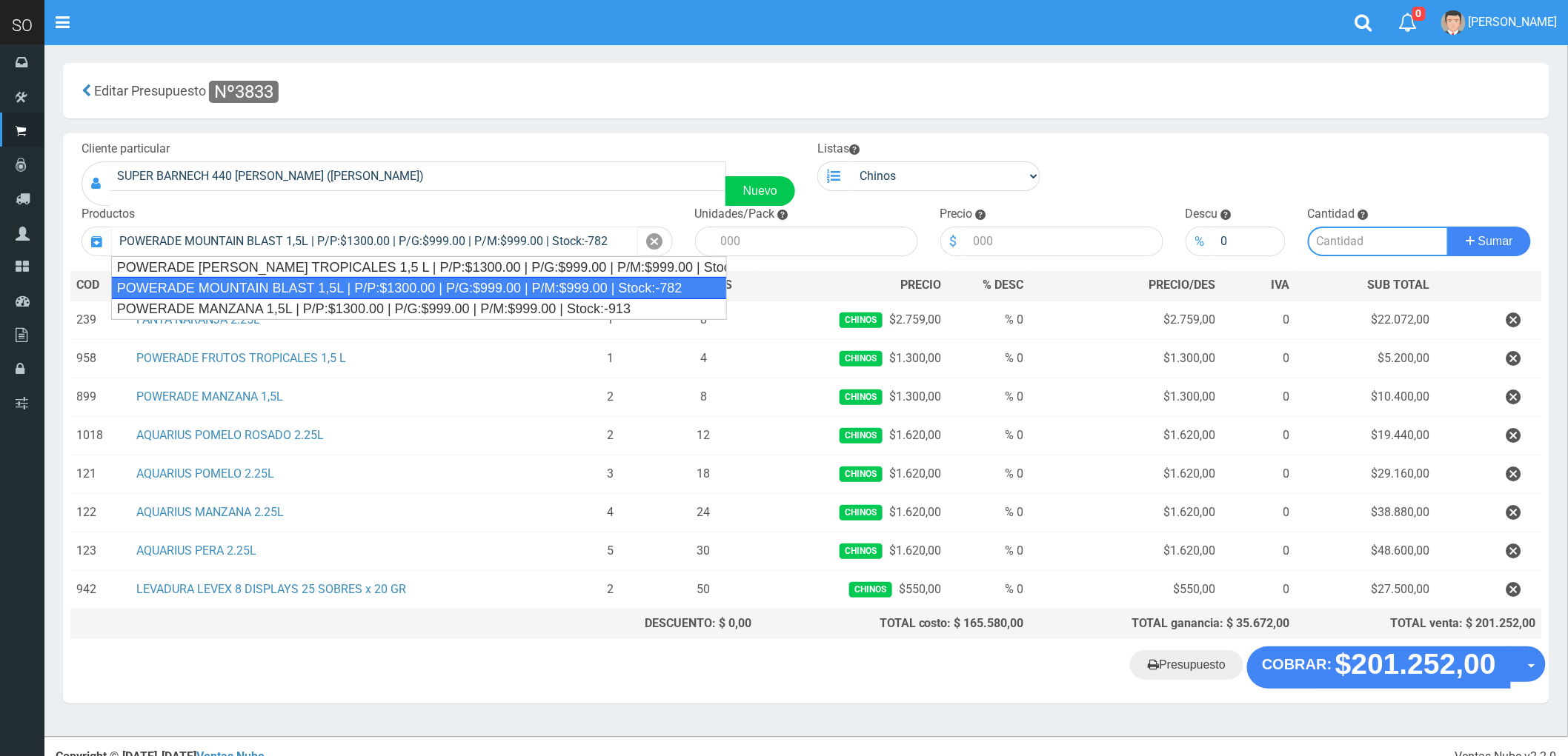
type input "4"
type input "1300.00"
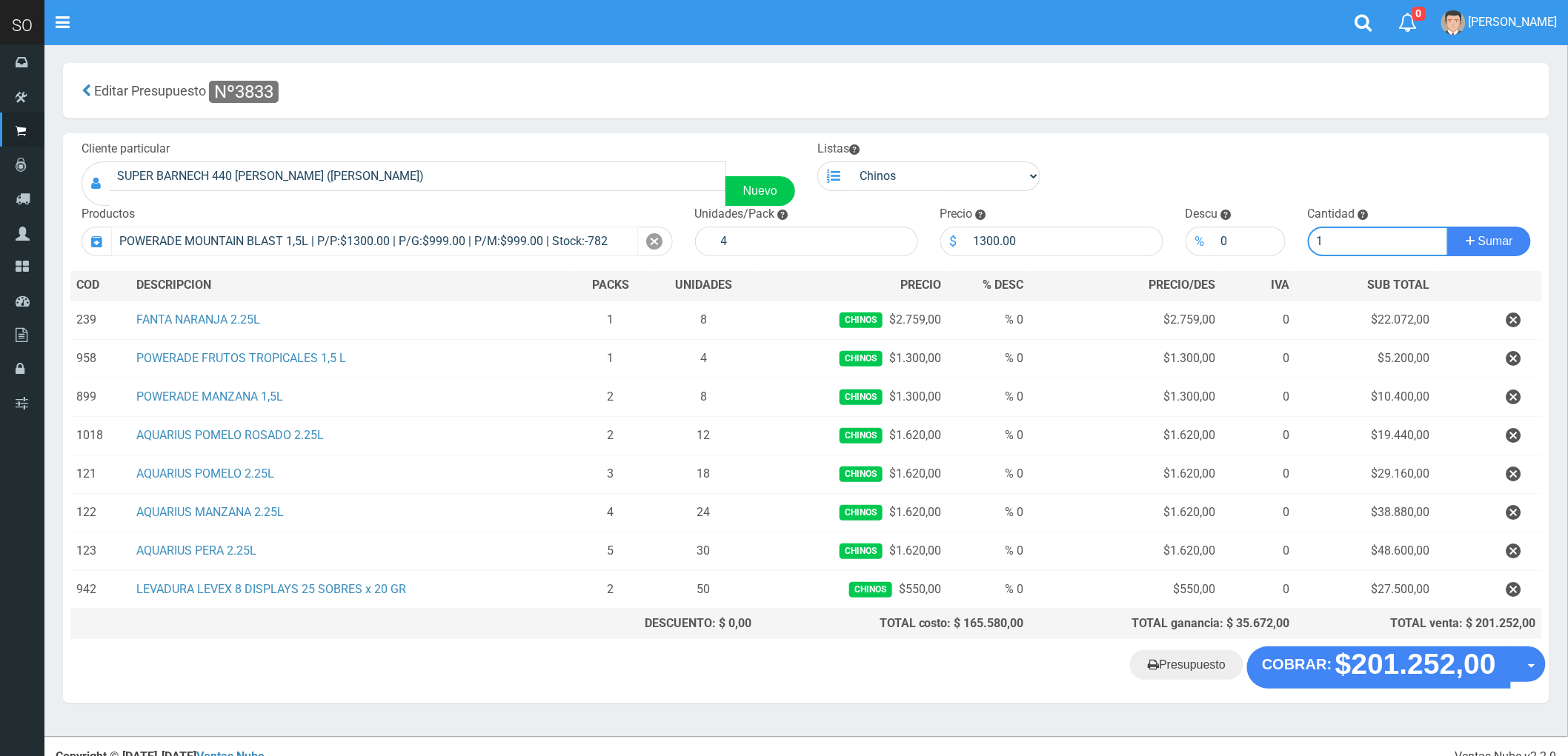
type input "1"
click at [1448, 226] on button "Sumar" at bounding box center [1489, 241] width 83 height 30
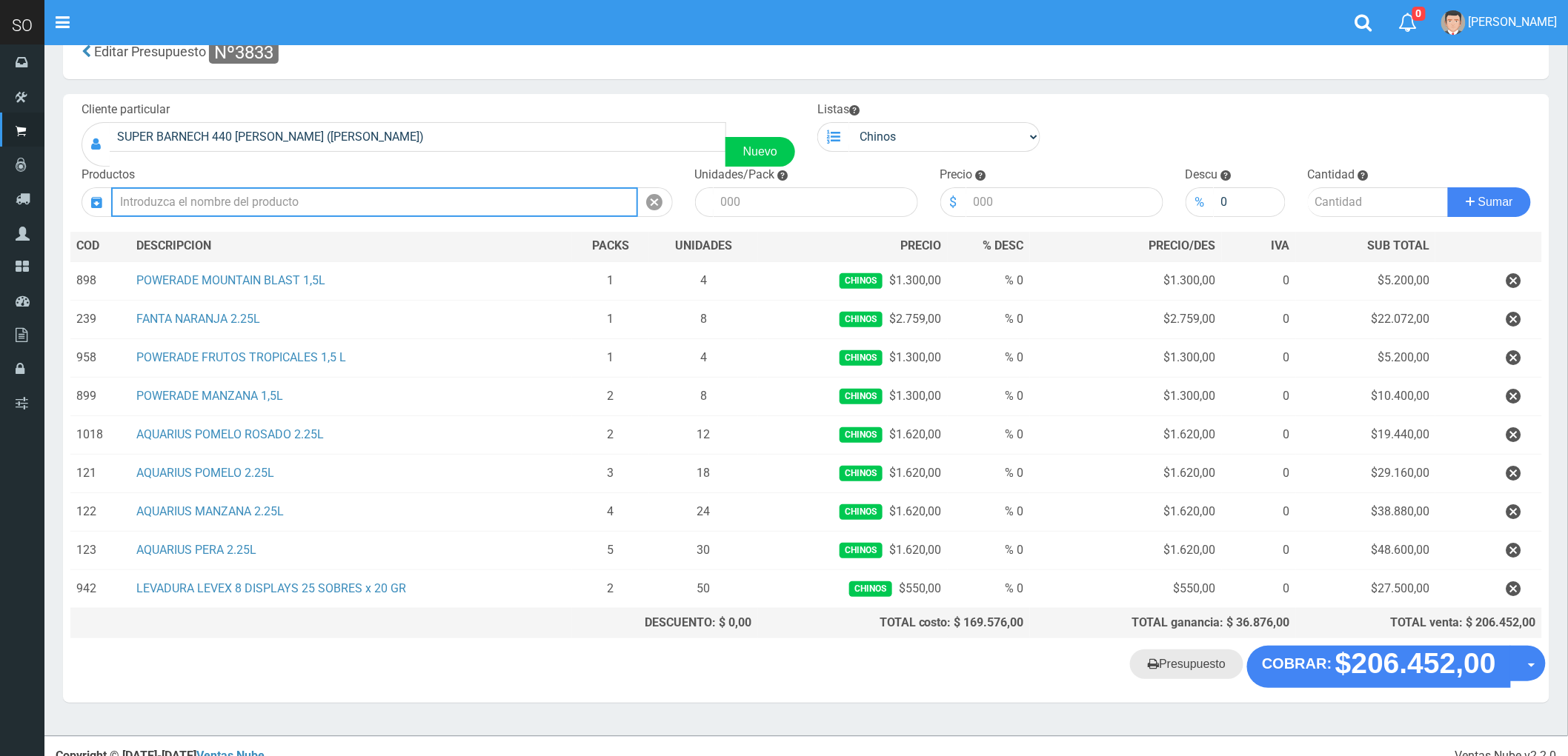
scroll to position [61, 0]
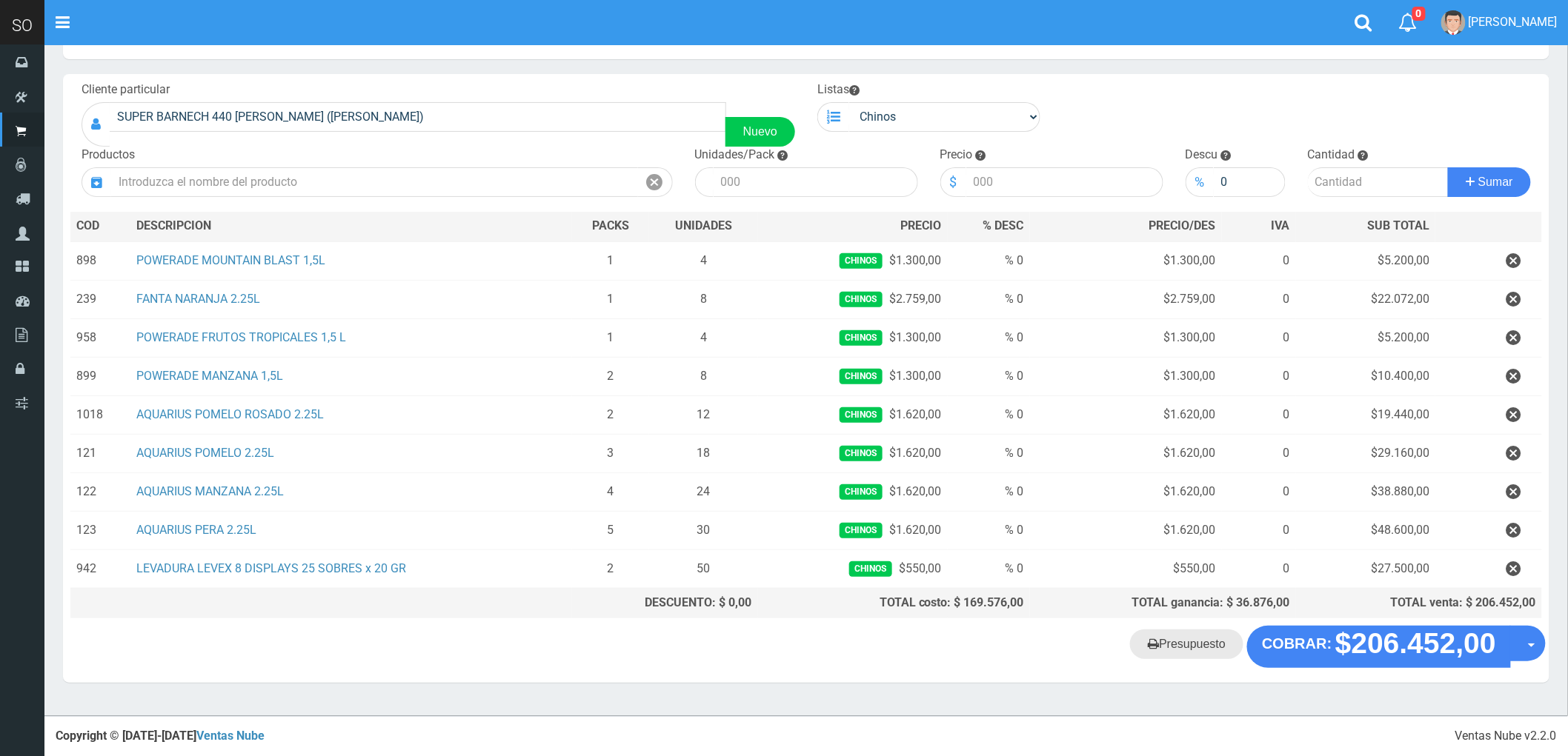
click at [1187, 653] on link "Presupuesto" at bounding box center [1187, 645] width 114 height 30
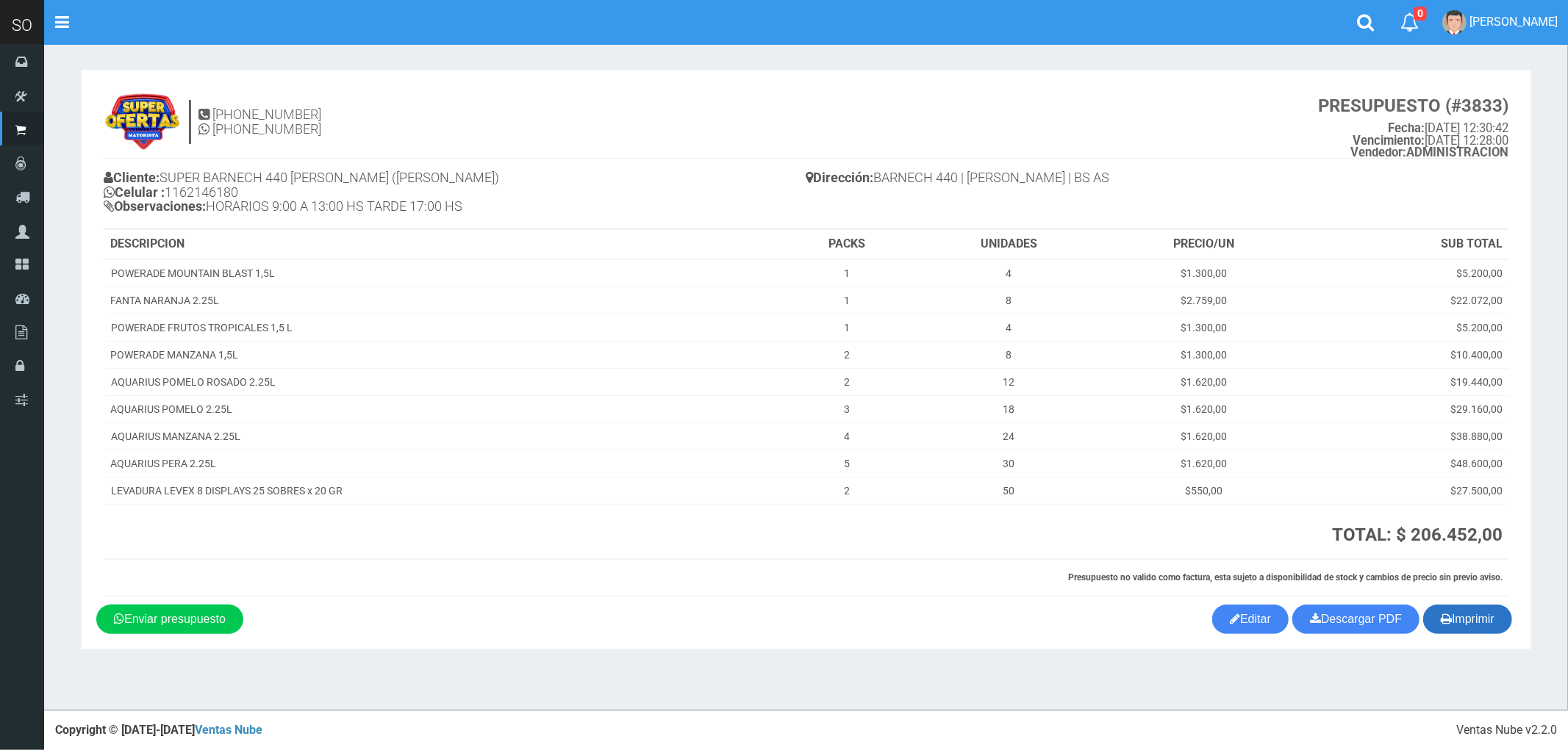
click at [1472, 620] on button "Imprimir" at bounding box center [1468, 619] width 89 height 30
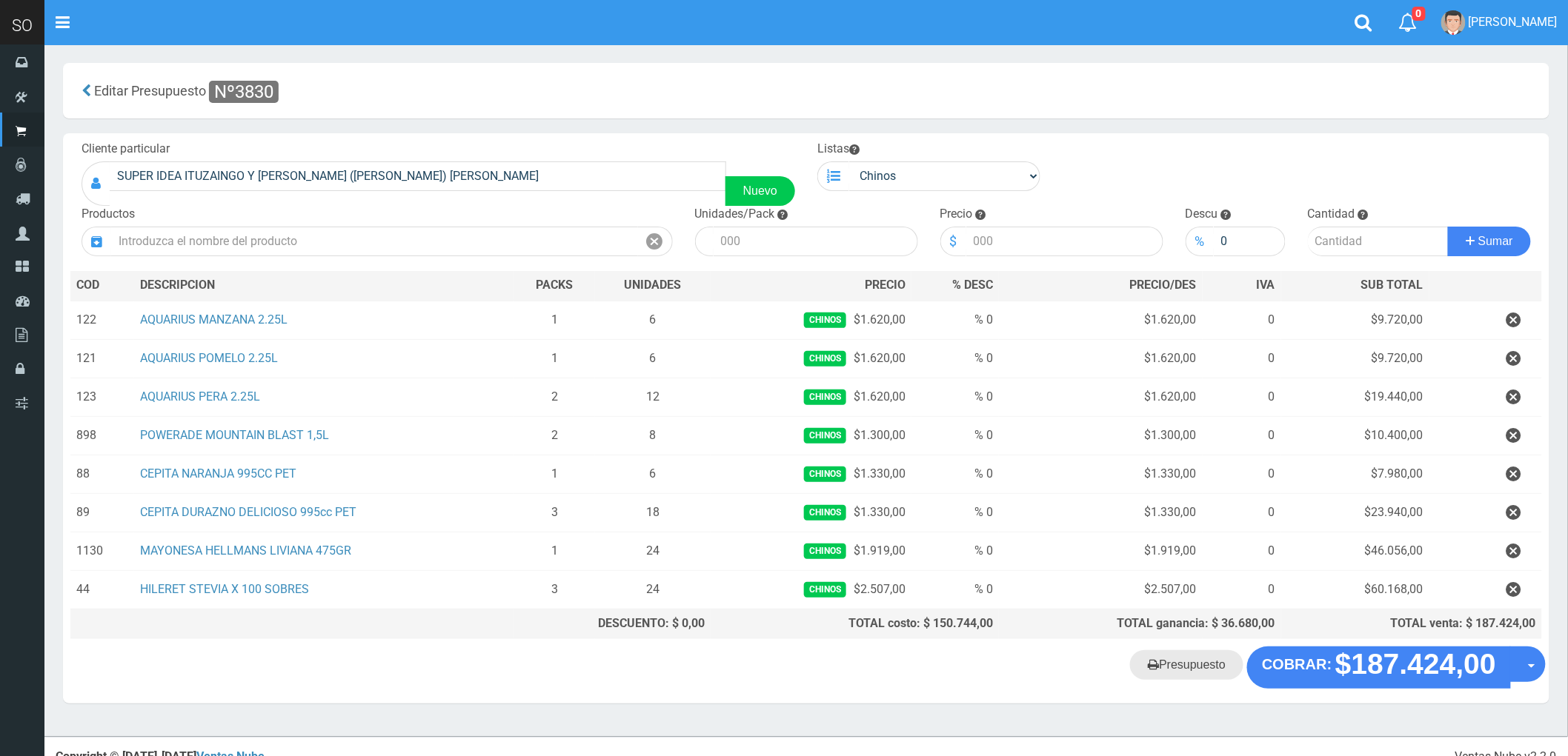
click at [1195, 667] on link "Presupuesto" at bounding box center [1187, 665] width 114 height 30
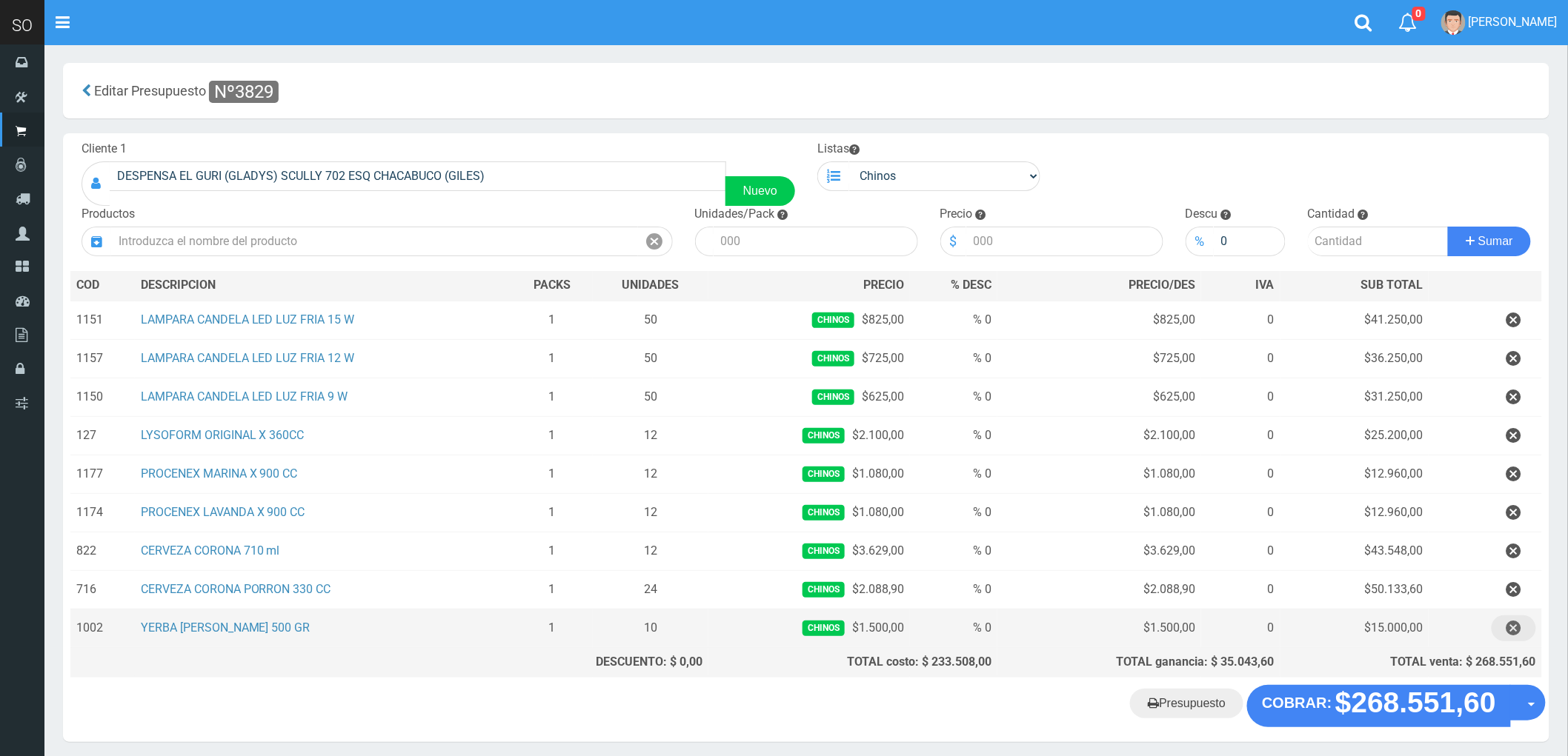
click at [1512, 630] on icon "button" at bounding box center [1514, 628] width 15 height 26
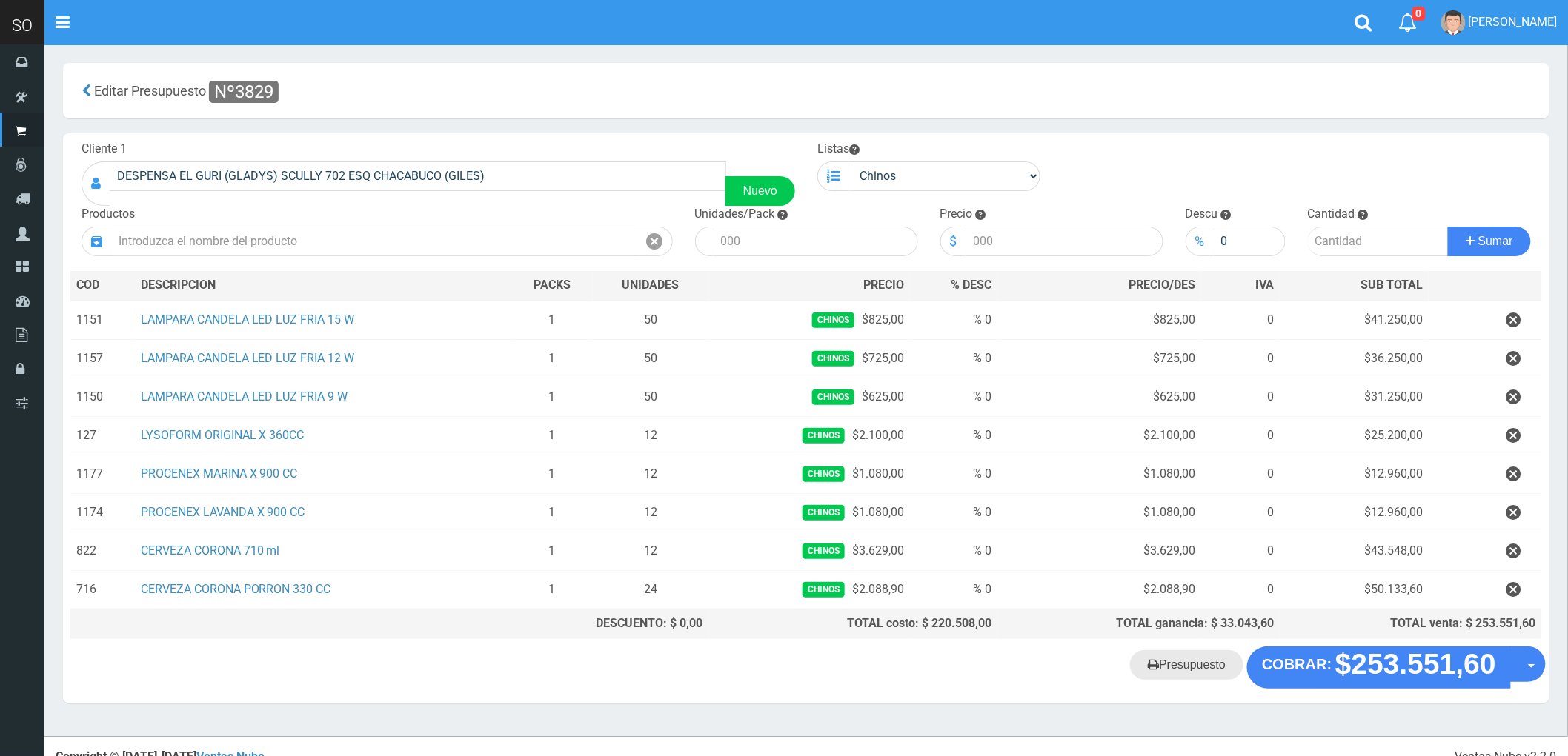
click at [1184, 680] on link "Presupuesto" at bounding box center [1187, 665] width 114 height 30
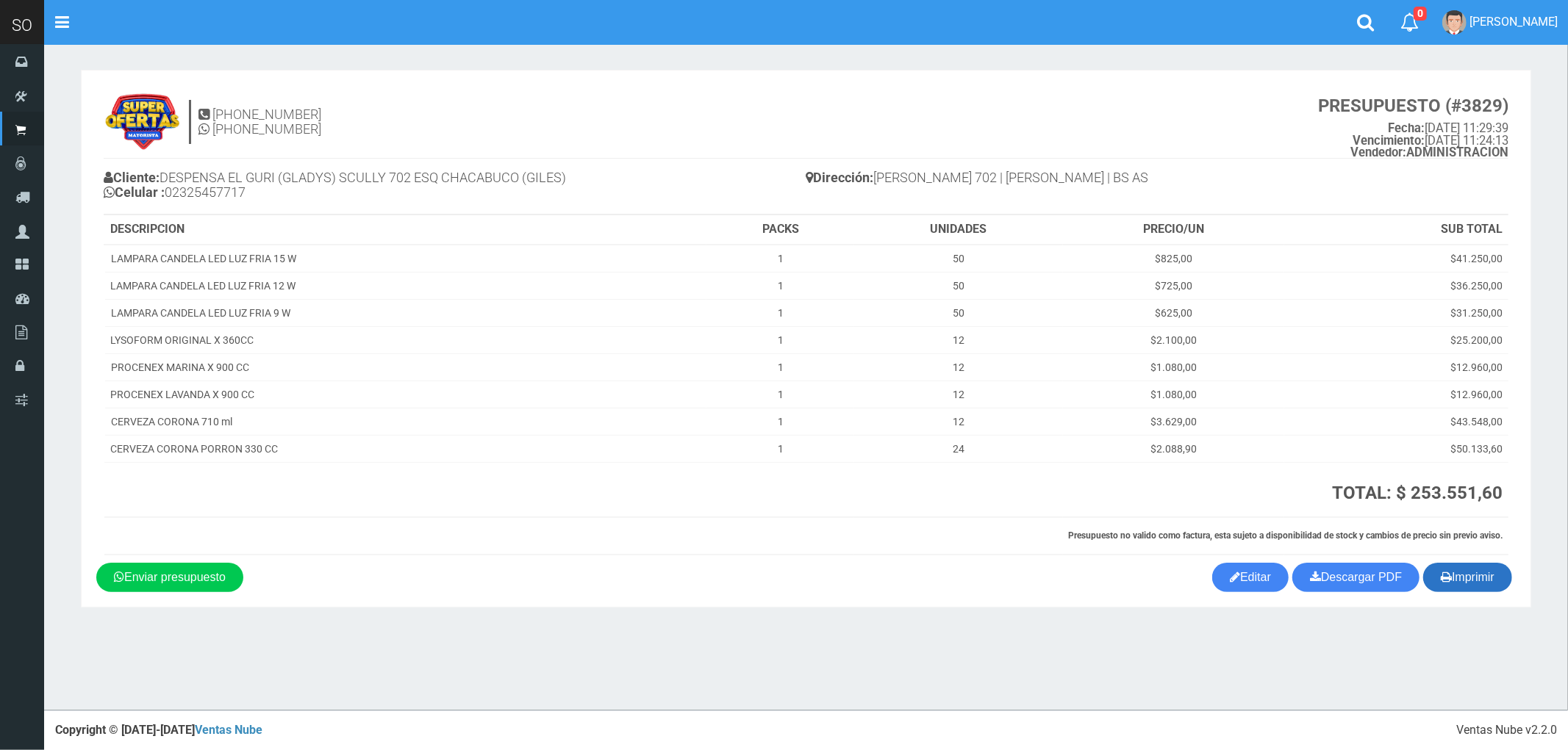
click at [1481, 579] on button "Imprimir" at bounding box center [1468, 578] width 89 height 30
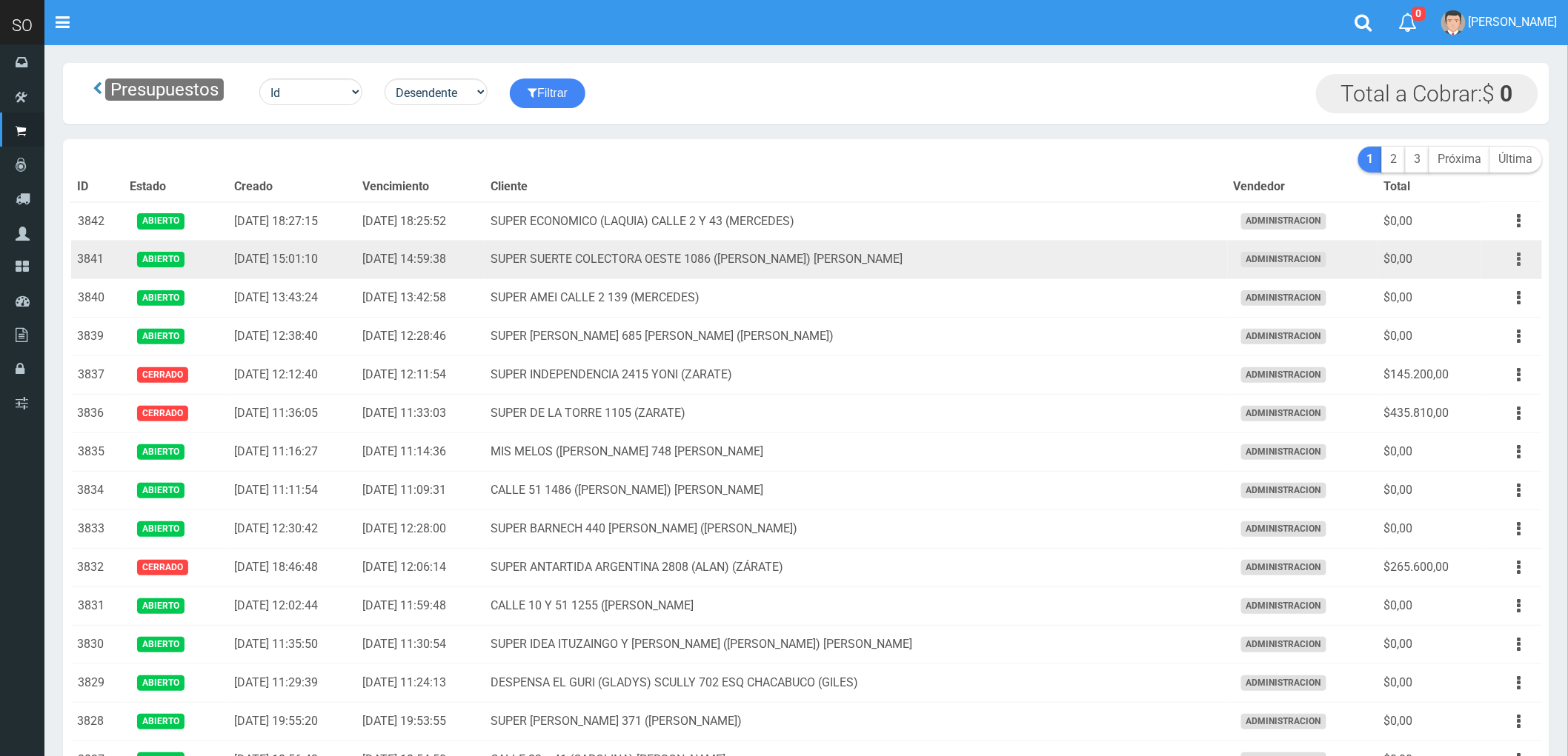
click at [1521, 259] on icon "button" at bounding box center [1519, 259] width 4 height 26
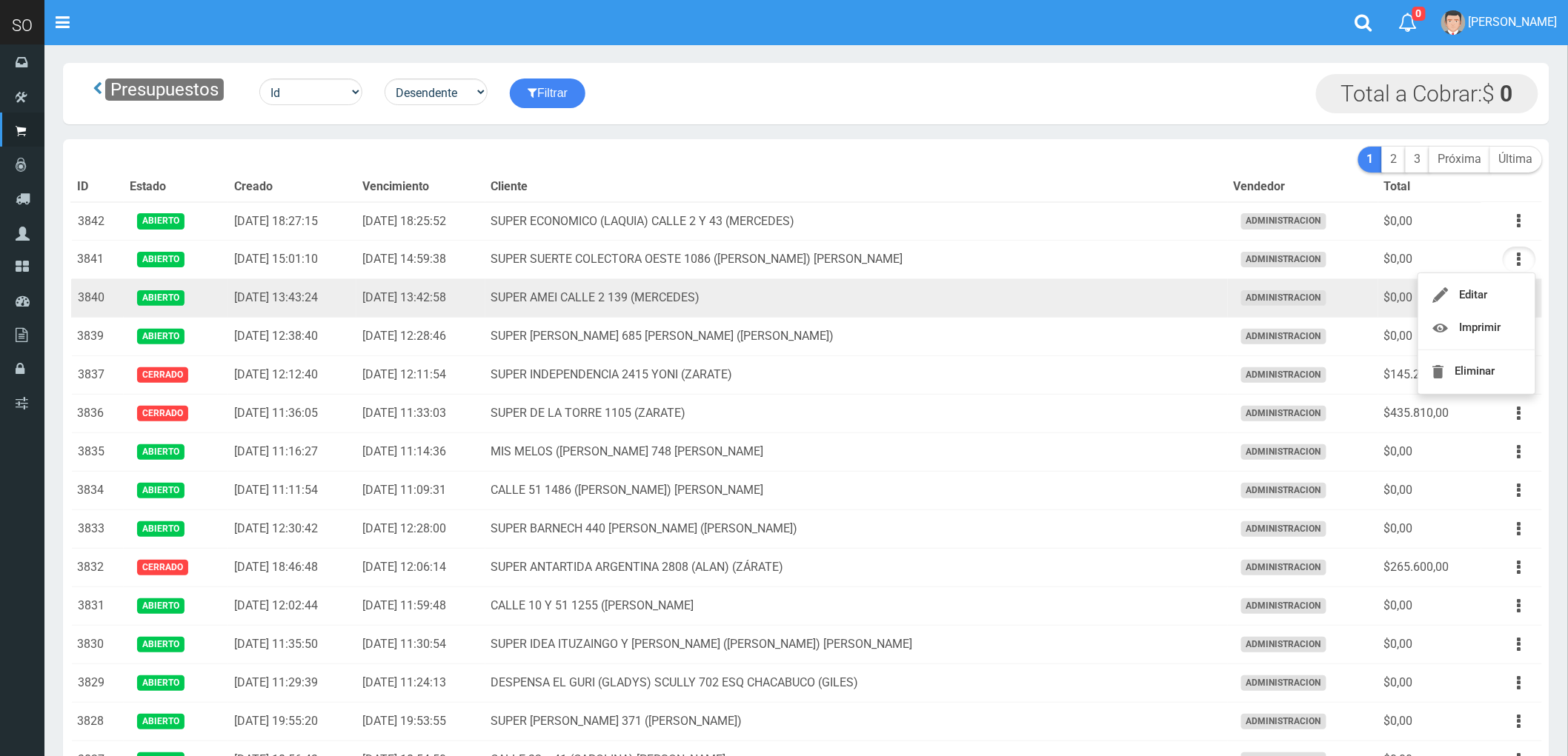
click at [998, 307] on td "SUPER AMEI CALLE 2 139 (MERCEDES)" at bounding box center [856, 298] width 742 height 39
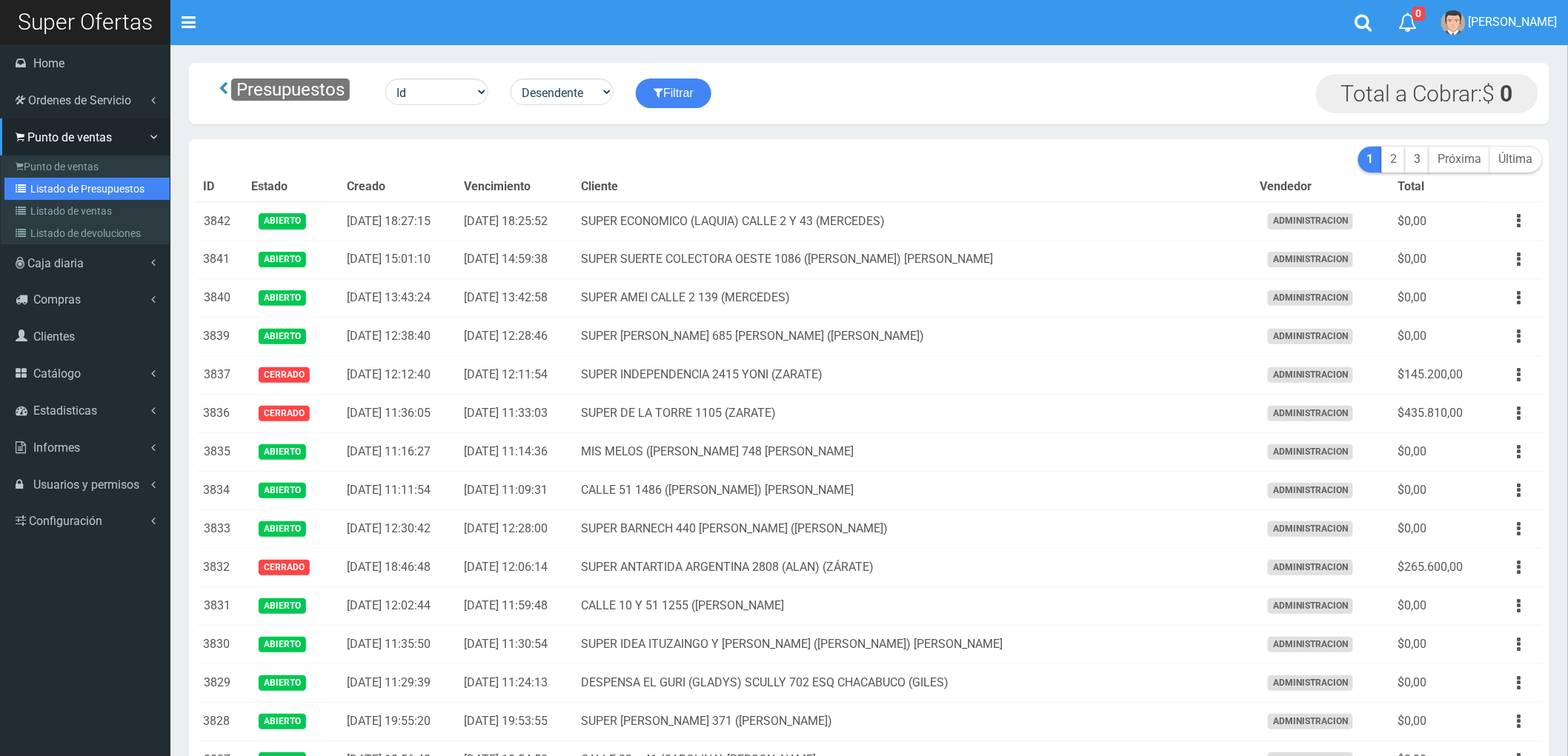
click at [65, 185] on link "Listado de Presupuestos" at bounding box center [88, 188] width 166 height 22
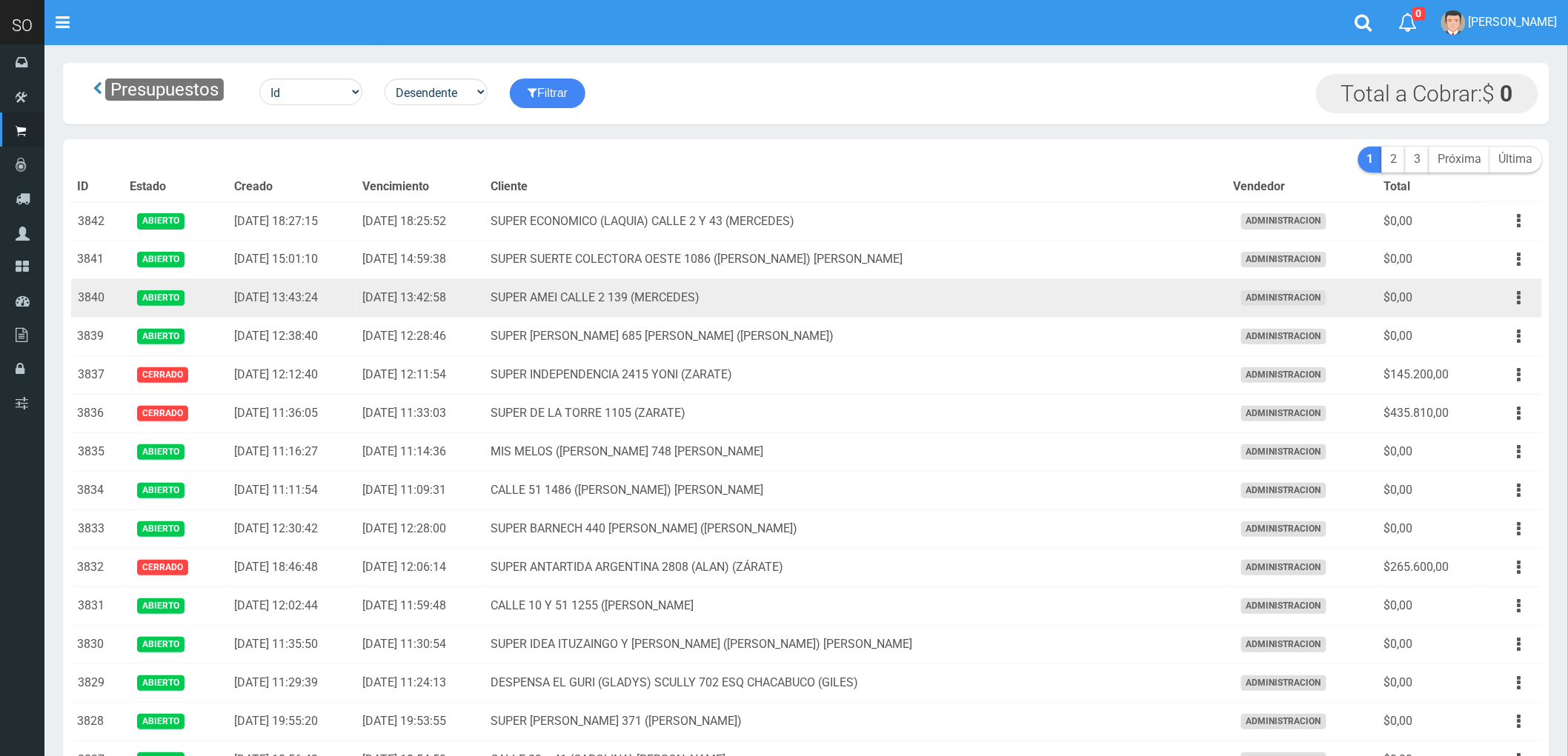
click at [743, 298] on td "SUPER AMEI CALLE 2 139 (MERCEDES)" at bounding box center [856, 298] width 742 height 39
drag, startPoint x: 239, startPoint y: 302, endPoint x: 904, endPoint y: 294, distance: 665.0
click at [904, 294] on tr "3840 Abierto [DATE] 13:43:24 [DATE] 13:42:58 SUPER AMEI [STREET_ADDRESS] (MERCE…" at bounding box center [806, 298] width 1471 height 39
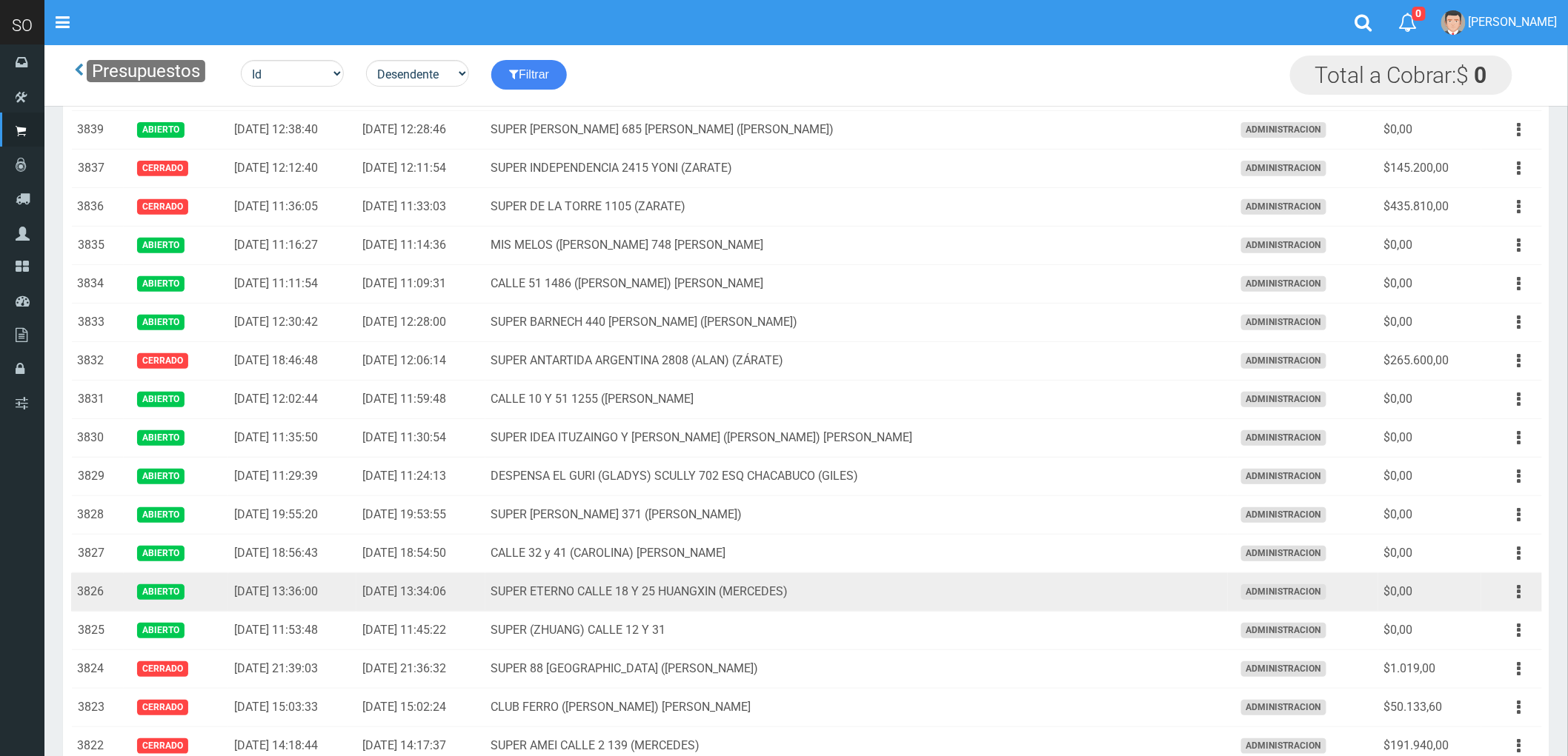
scroll to position [165, 0]
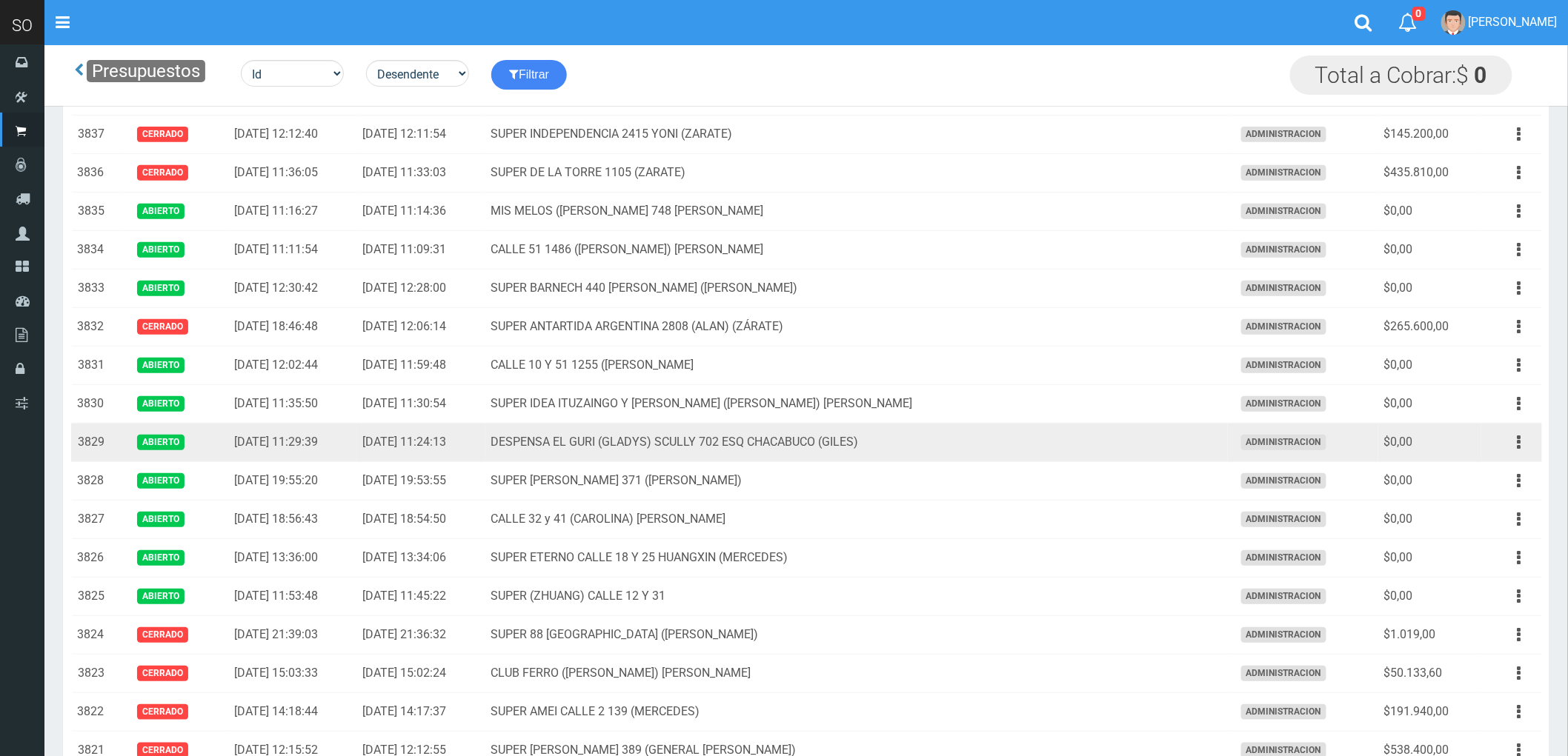
drag, startPoint x: 1060, startPoint y: 449, endPoint x: 569, endPoint y: 445, distance: 491.0
click at [569, 445] on tr "3829 Abierto [DATE] 11:29:39 [DATE] 11:24:13 DESPENSA EL GURI ([PERSON_NAME]) […" at bounding box center [806, 442] width 1471 height 39
drag, startPoint x: 586, startPoint y: 408, endPoint x: 890, endPoint y: 449, distance: 306.8
click at [991, 394] on td "SUPER IDEA ITUZAINGO Y [PERSON_NAME] ([PERSON_NAME]) [PERSON_NAME]" at bounding box center [856, 404] width 742 height 39
